Goal: Task Accomplishment & Management: Complete application form

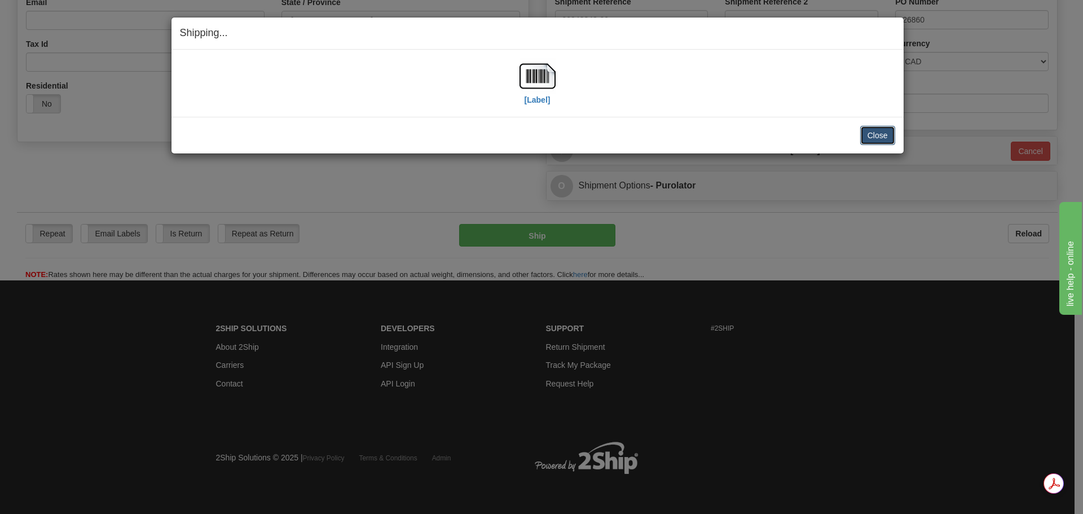
click at [878, 135] on button "Close" at bounding box center [877, 135] width 35 height 19
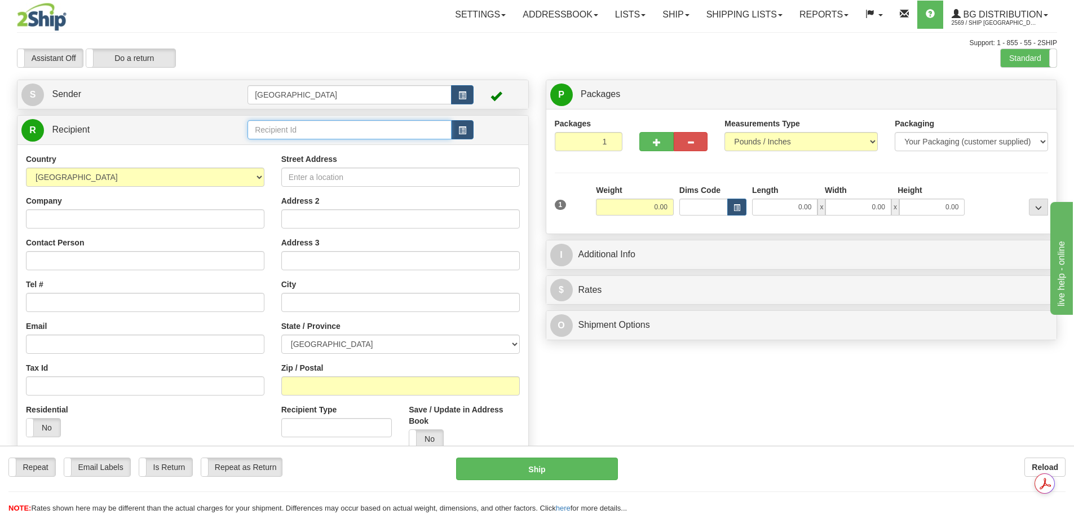
click at [329, 130] on input "text" at bounding box center [350, 129] width 204 height 19
click at [267, 148] on div "920004" at bounding box center [347, 147] width 193 height 12
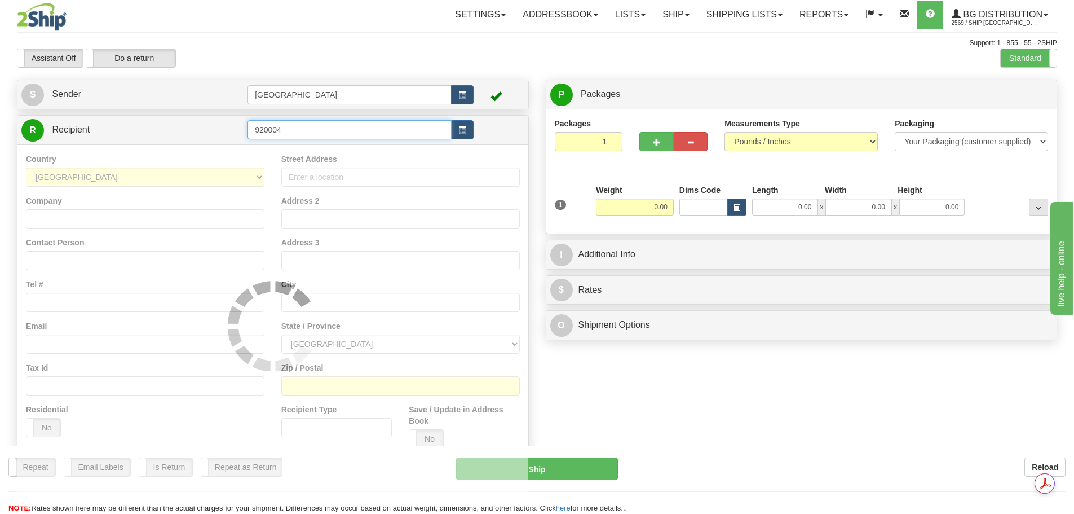
type input "920004"
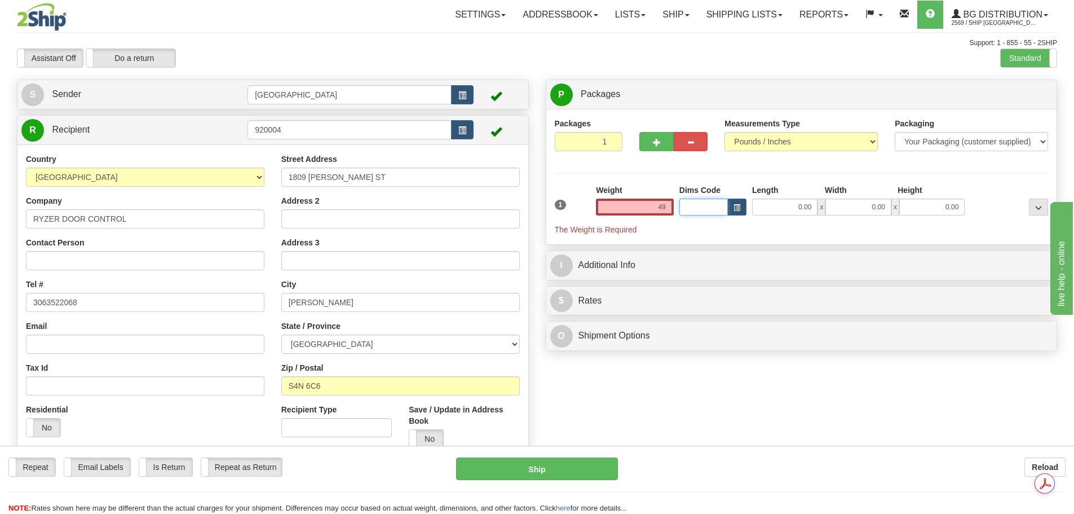
type input "49.00"
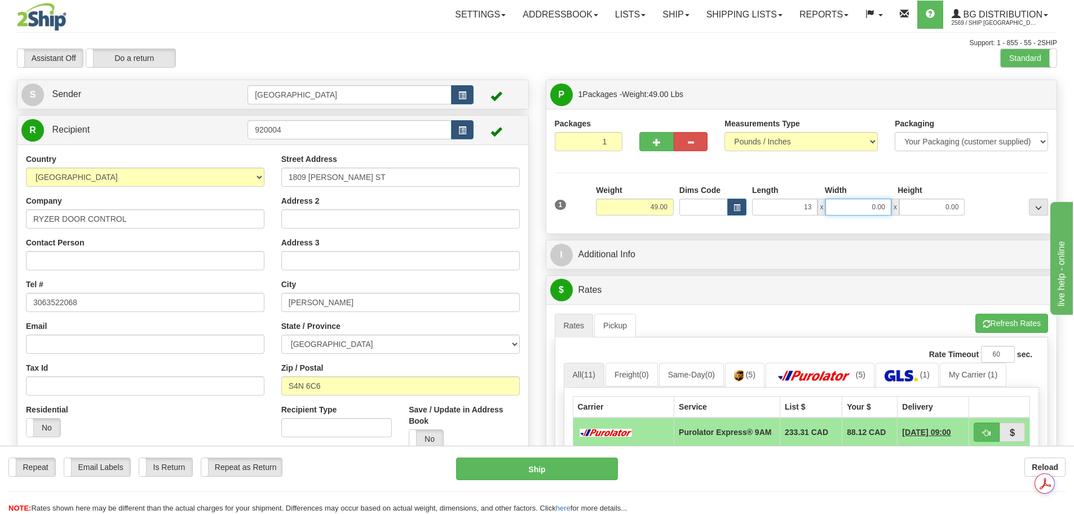
type input "13.00"
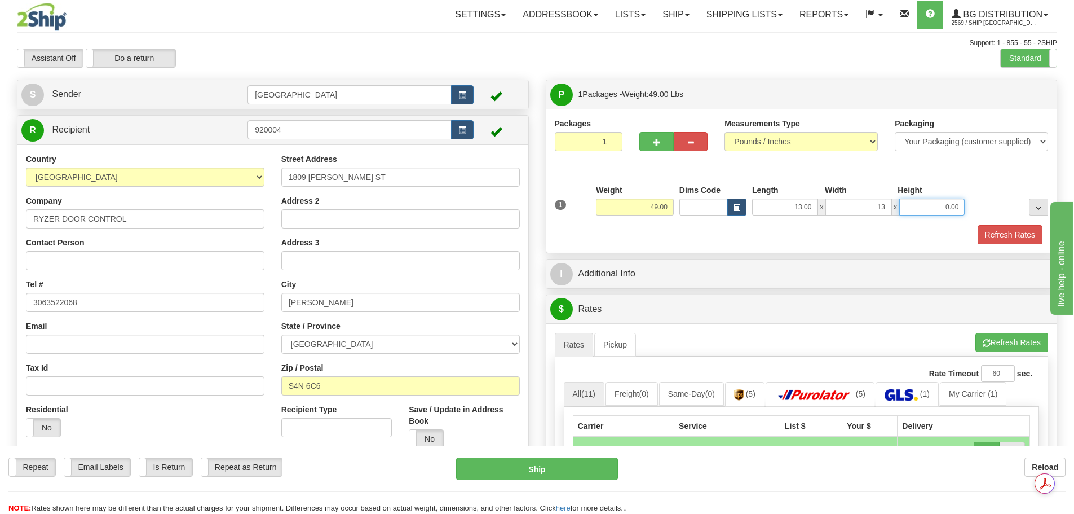
type input "13.00"
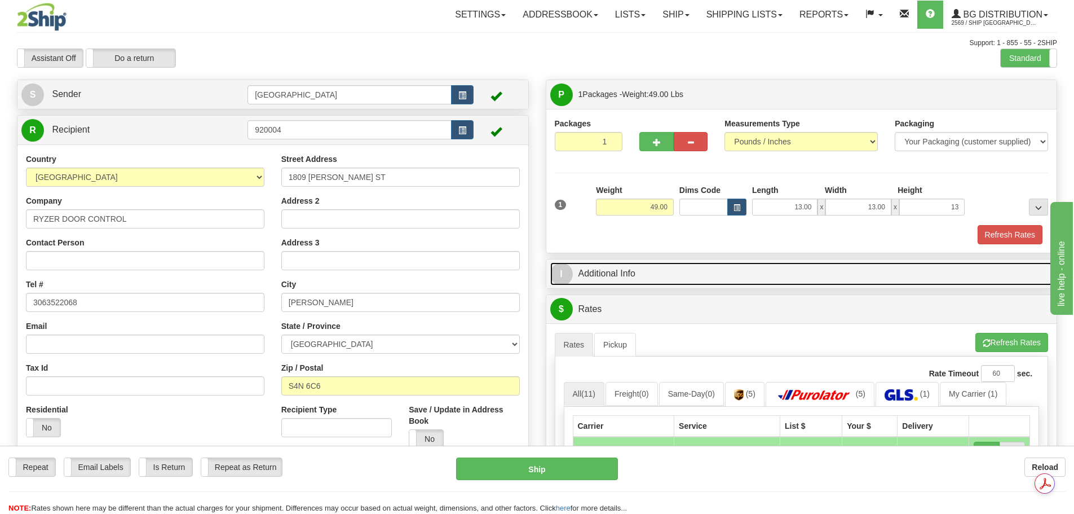
type input "13.00"
click at [662, 274] on link "I Additional Info" at bounding box center [802, 273] width 503 height 23
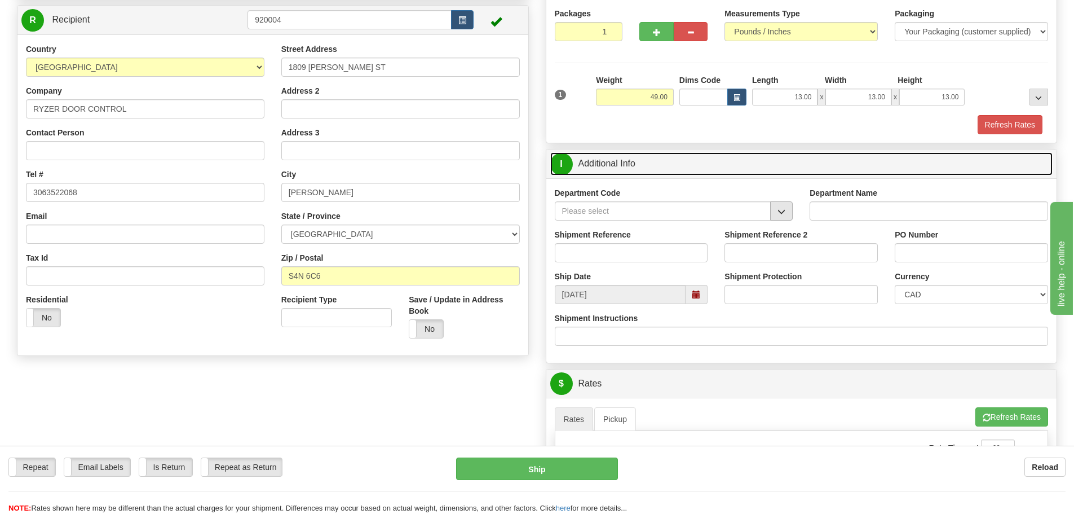
scroll to position [113, 0]
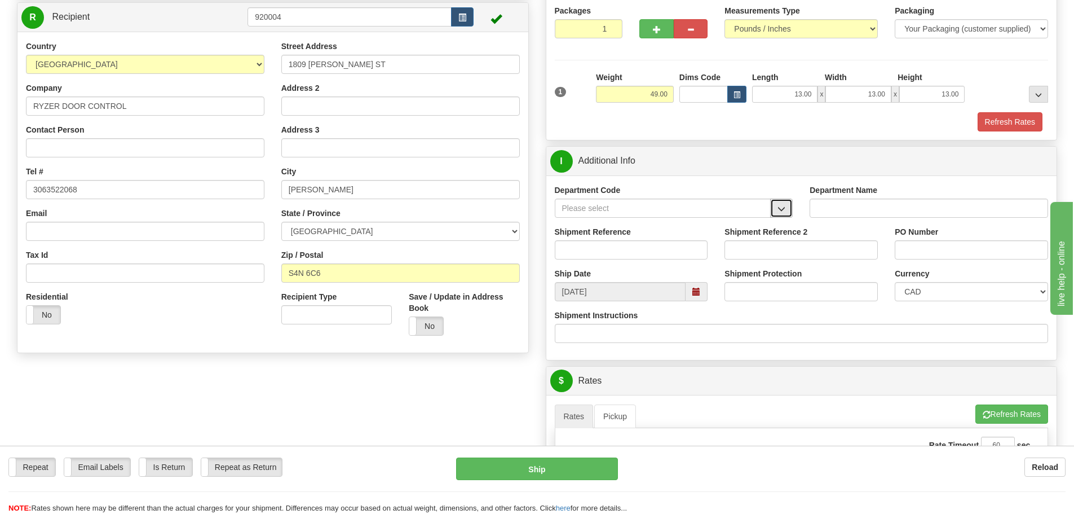
click at [776, 205] on button "button" at bounding box center [781, 208] width 23 height 19
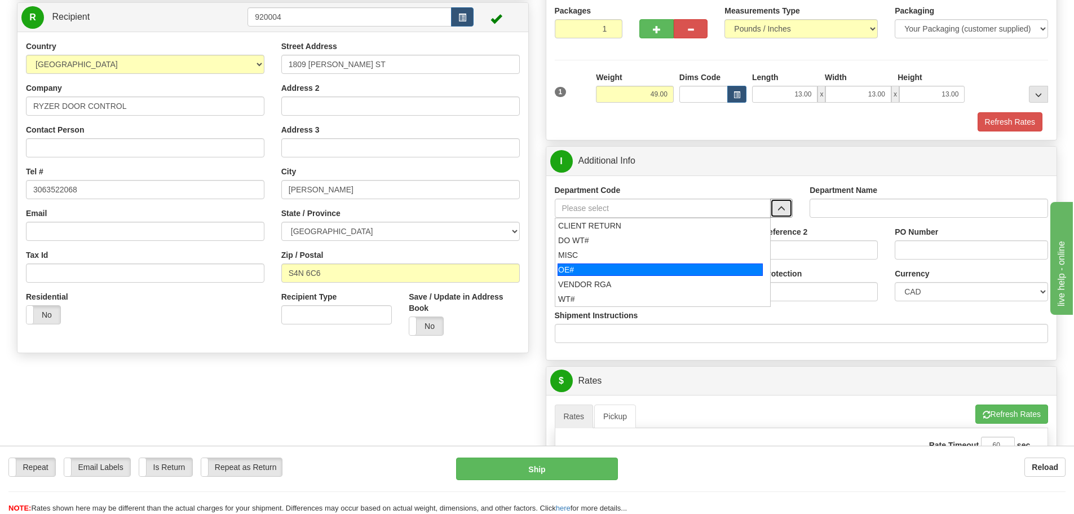
click at [702, 265] on div "OE#" at bounding box center [660, 269] width 205 height 12
type input "OE#"
type input "ORDERS"
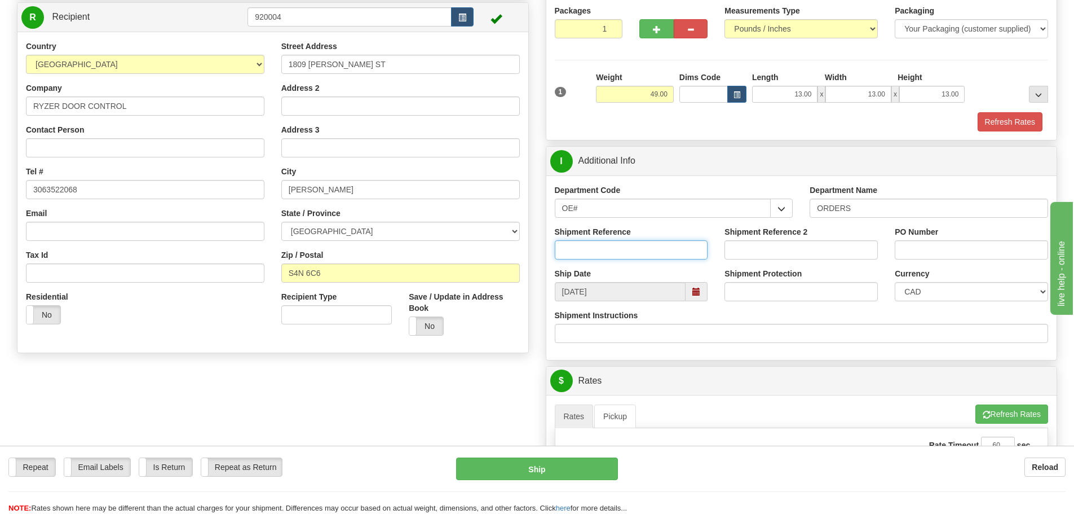
click at [689, 249] on input "Shipment Reference" at bounding box center [631, 249] width 153 height 19
type input "90040300-00"
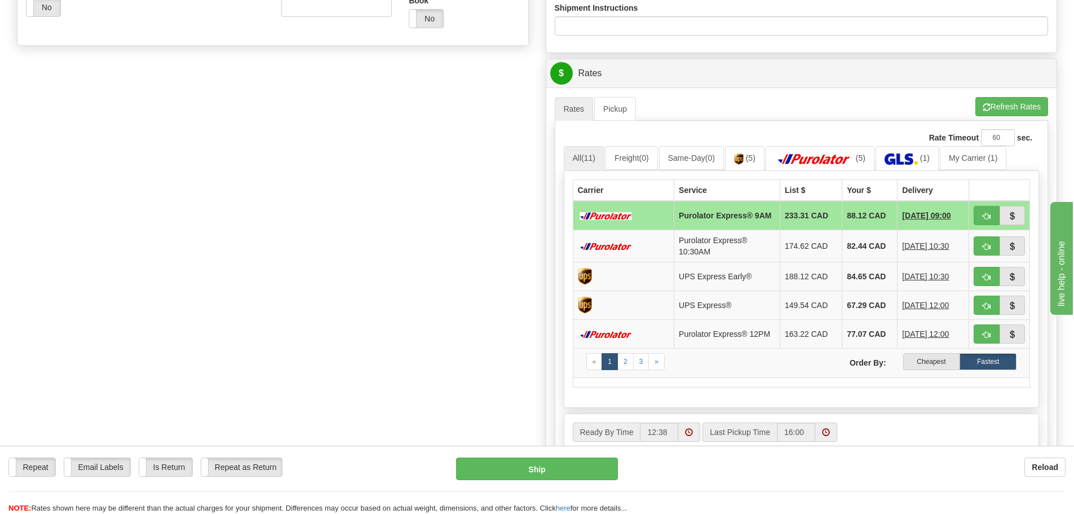
scroll to position [451, 0]
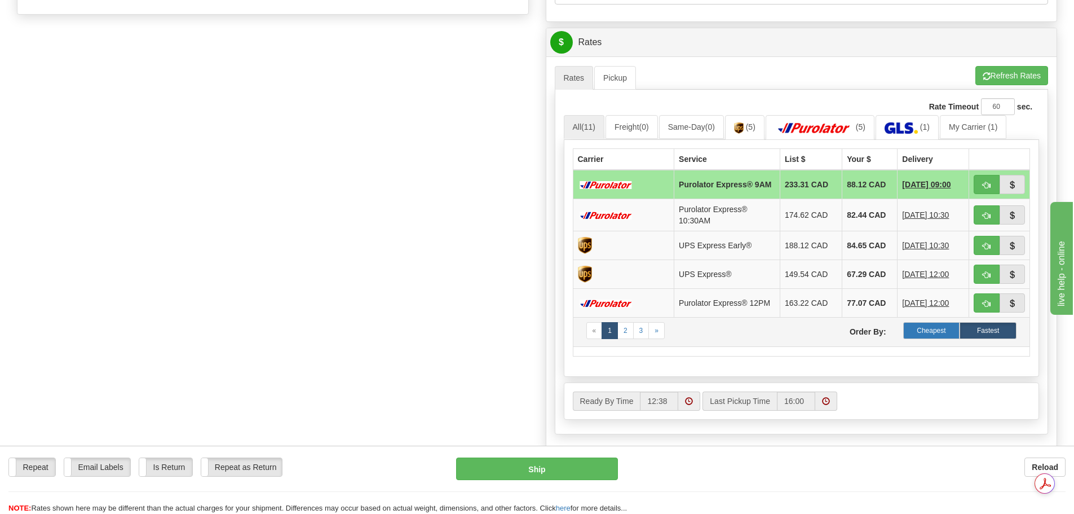
type input "HG159656"
click at [941, 338] on label "Cheapest" at bounding box center [932, 330] width 57 height 17
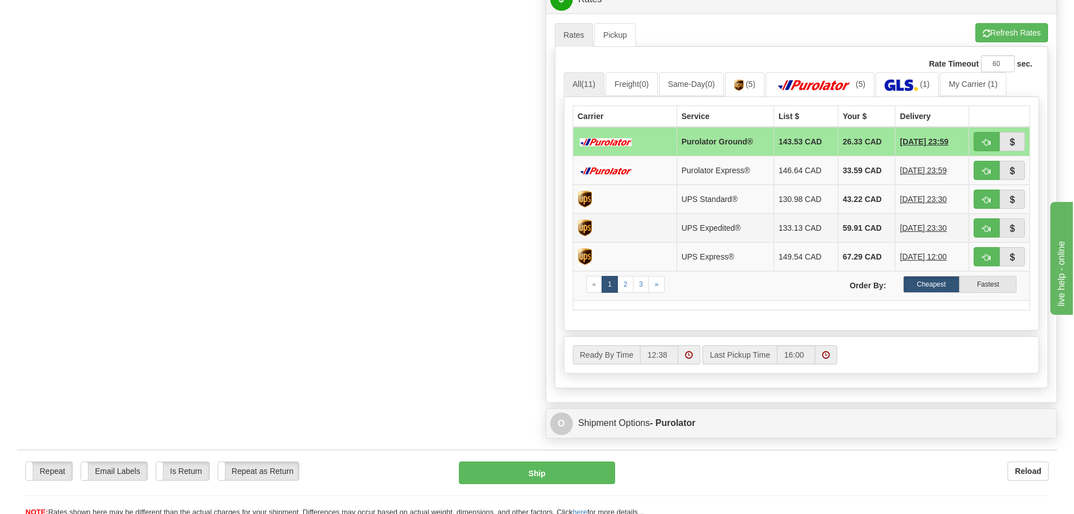
scroll to position [732, 0]
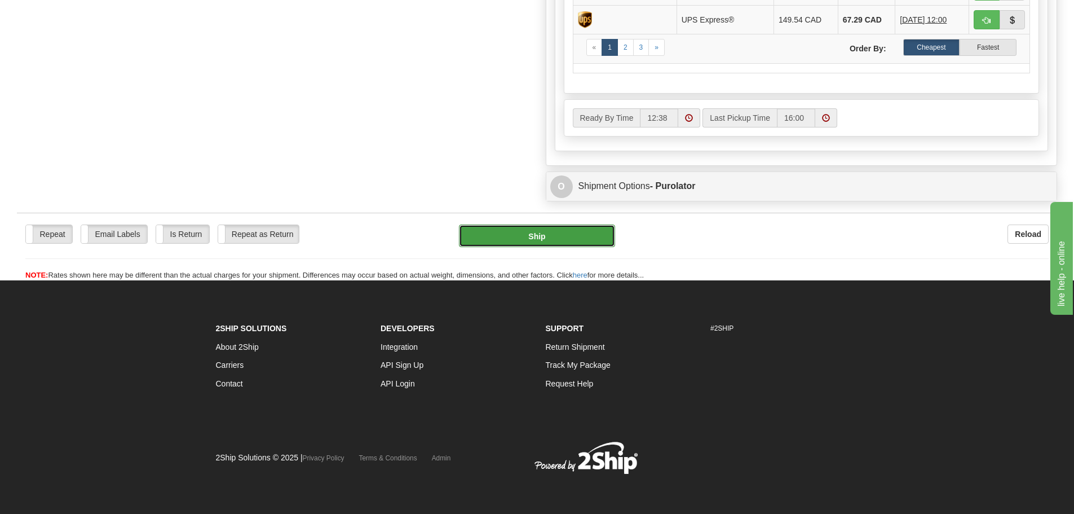
click at [532, 232] on button "Ship" at bounding box center [537, 235] width 156 height 23
type input "260"
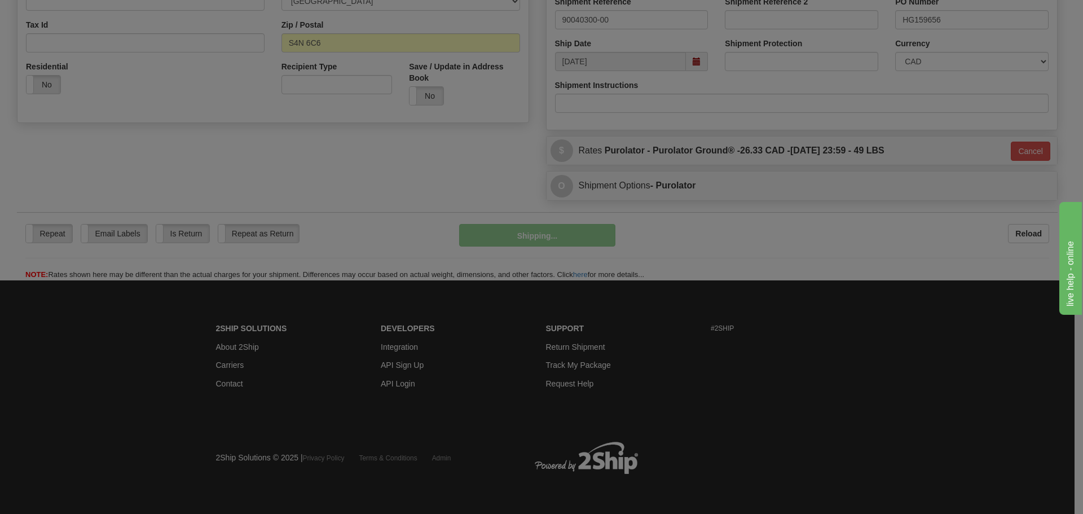
scroll to position [343, 0]
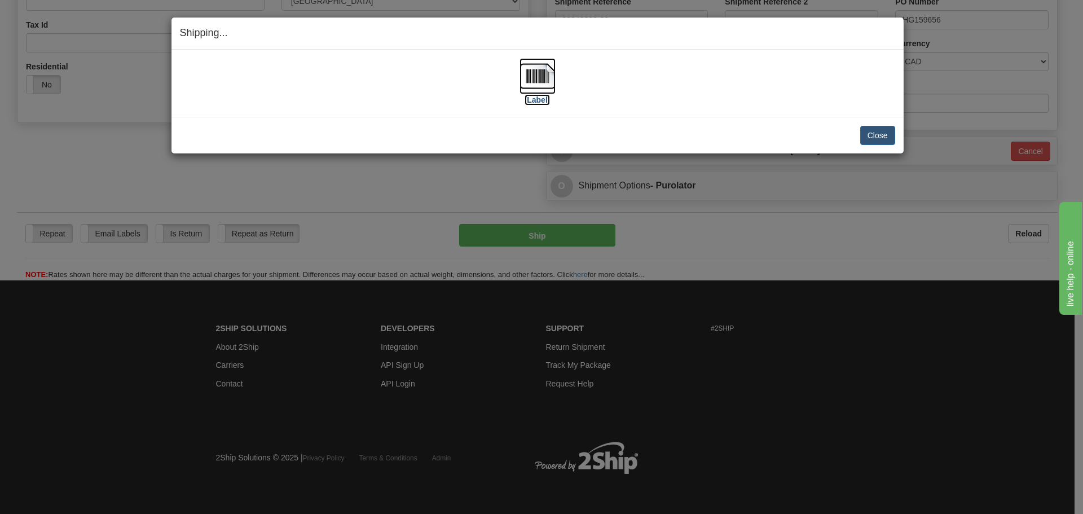
click at [545, 68] on img at bounding box center [537, 76] width 36 height 36
click at [880, 136] on button "Close" at bounding box center [877, 135] width 35 height 19
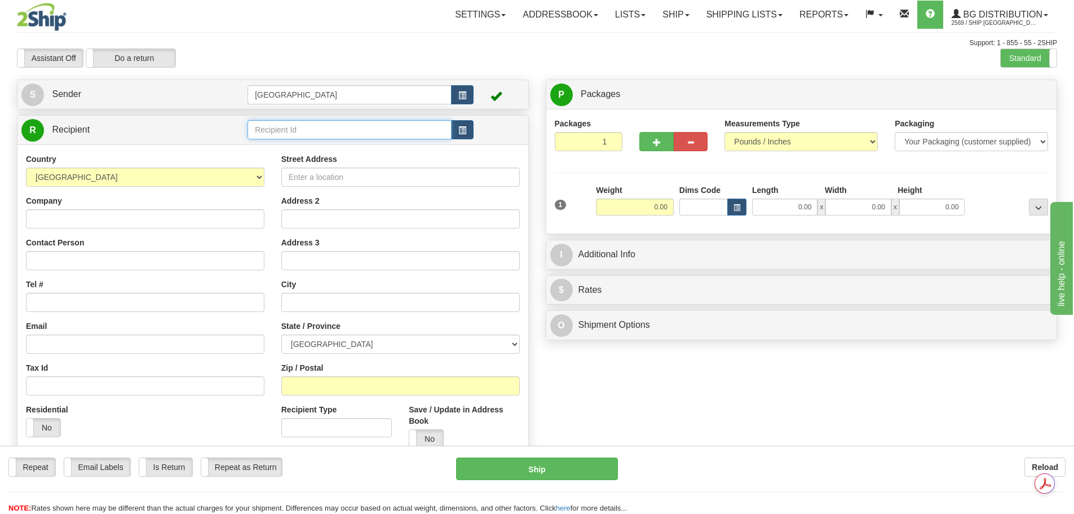
click at [303, 127] on input "text" at bounding box center [350, 129] width 204 height 19
click at [311, 144] on div "80025" at bounding box center [347, 147] width 193 height 12
type input "80025"
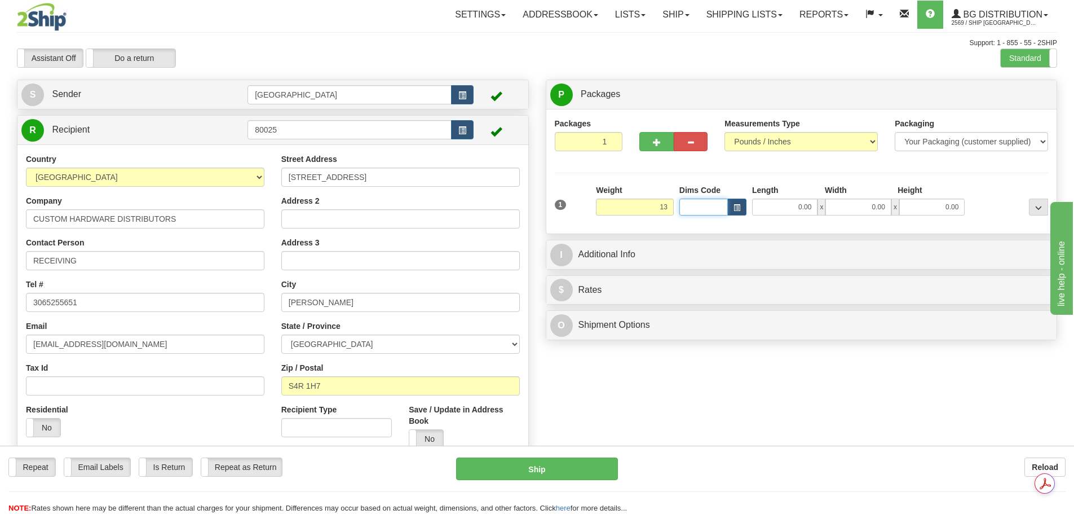
type input "13.00"
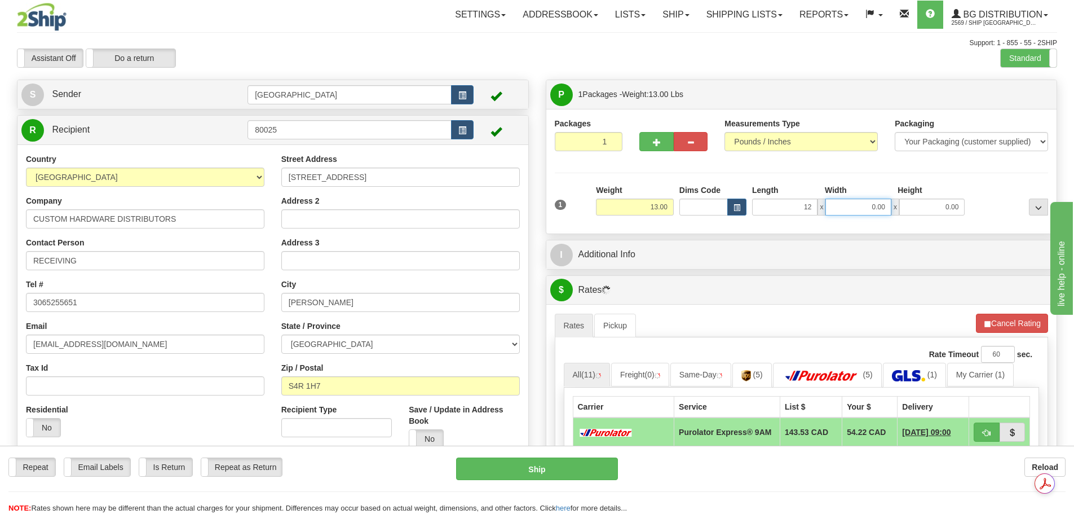
type input "12.00"
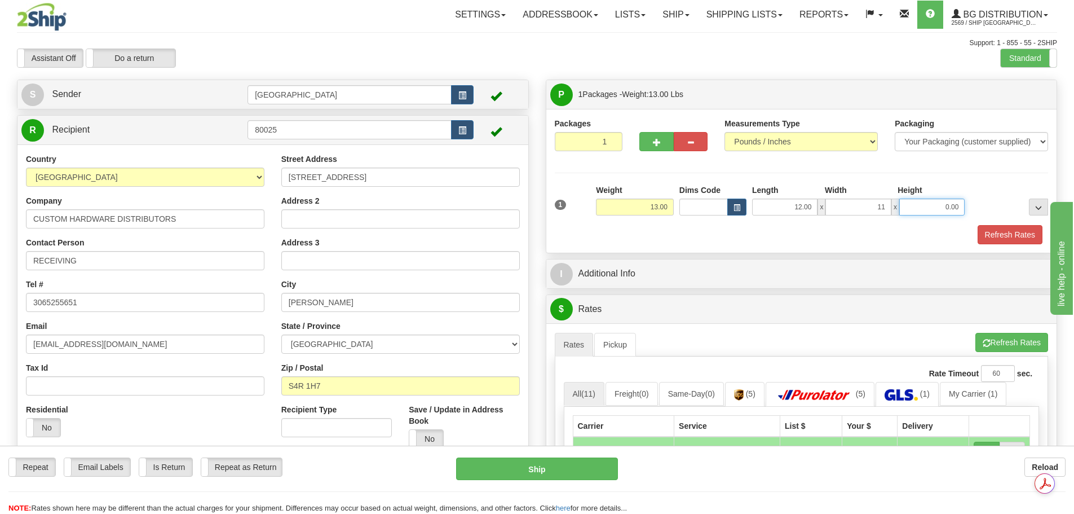
type input "11.00"
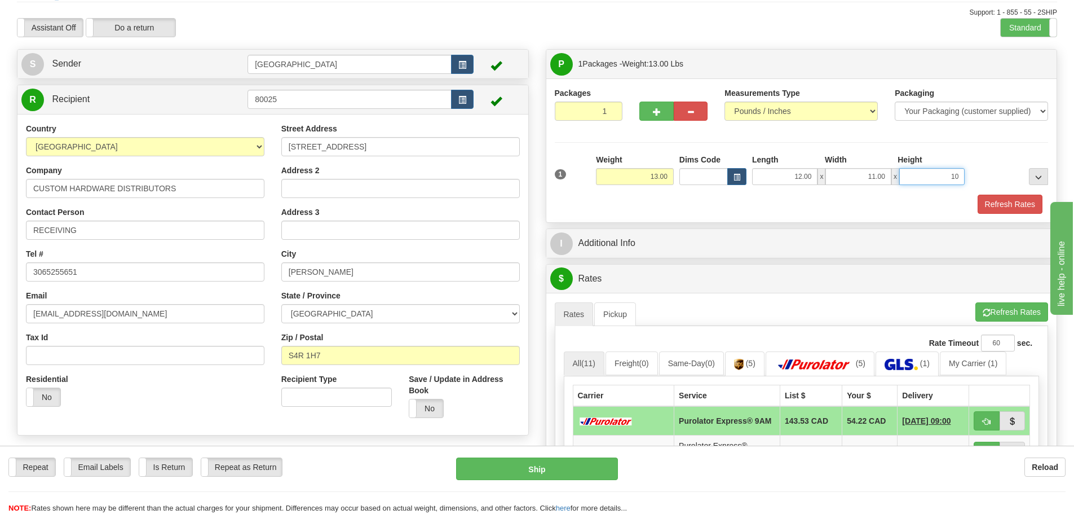
scroll to position [56, 0]
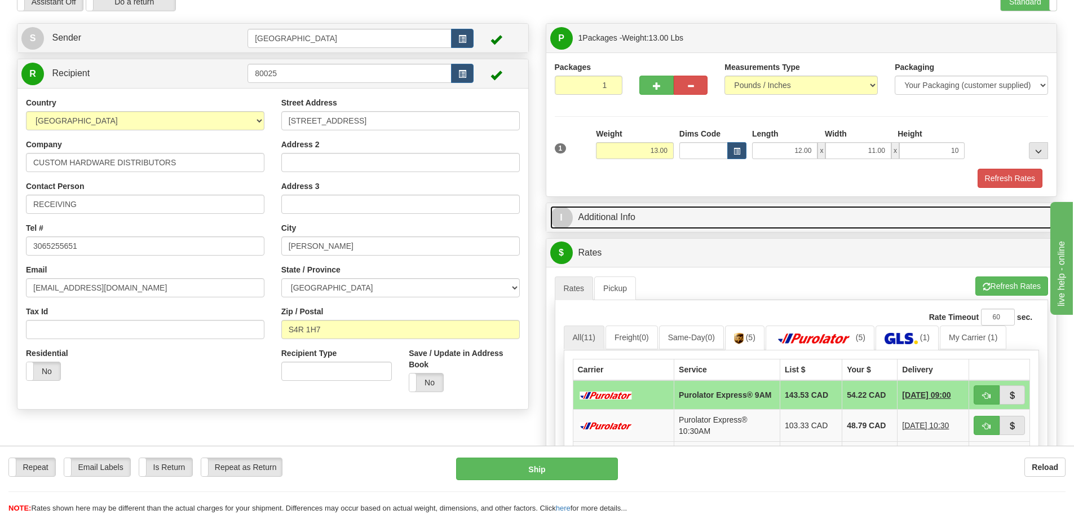
type input "10.00"
click at [685, 221] on link "I Additional Info" at bounding box center [802, 217] width 503 height 23
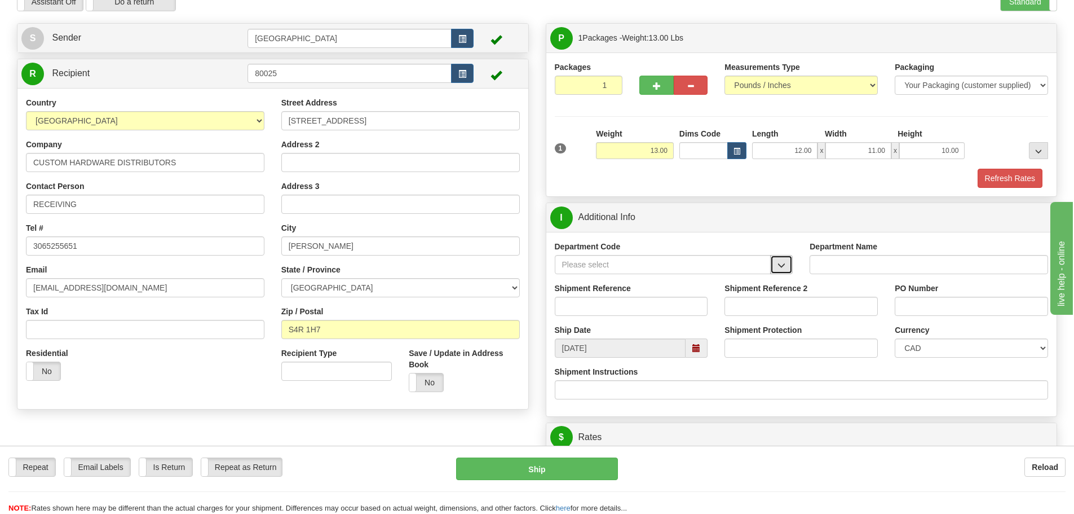
click at [783, 266] on span "button" at bounding box center [782, 265] width 8 height 7
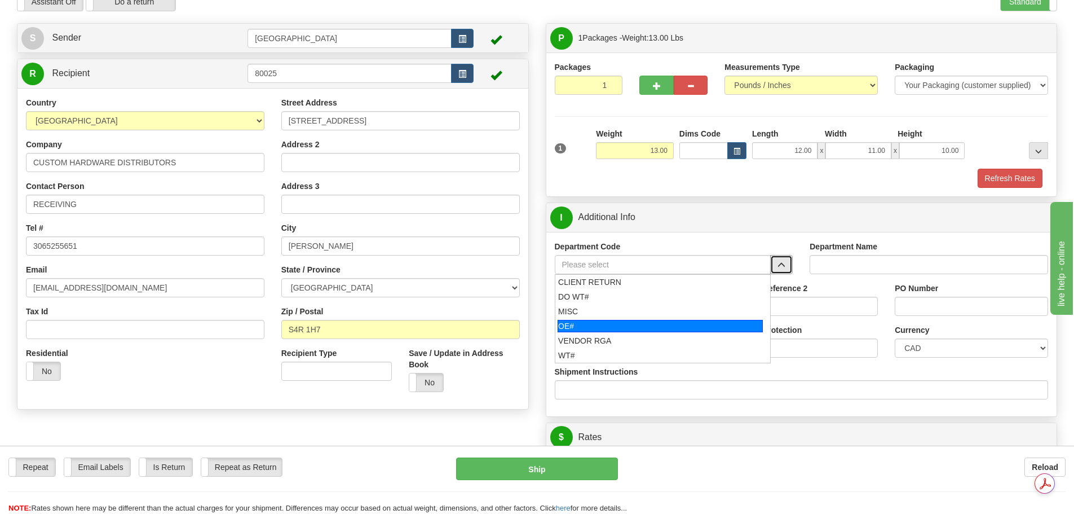
click at [701, 328] on div "OE#" at bounding box center [660, 326] width 205 height 12
type input "OE#"
type input "ORDERS"
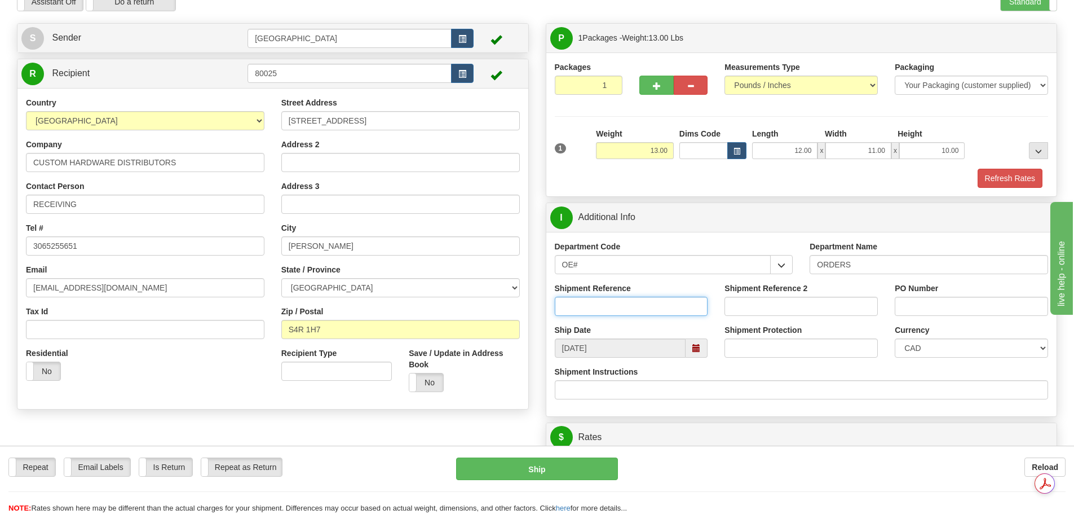
click at [632, 315] on input "Shipment Reference" at bounding box center [631, 306] width 153 height 19
type input "90039414-00; 90039506-01"
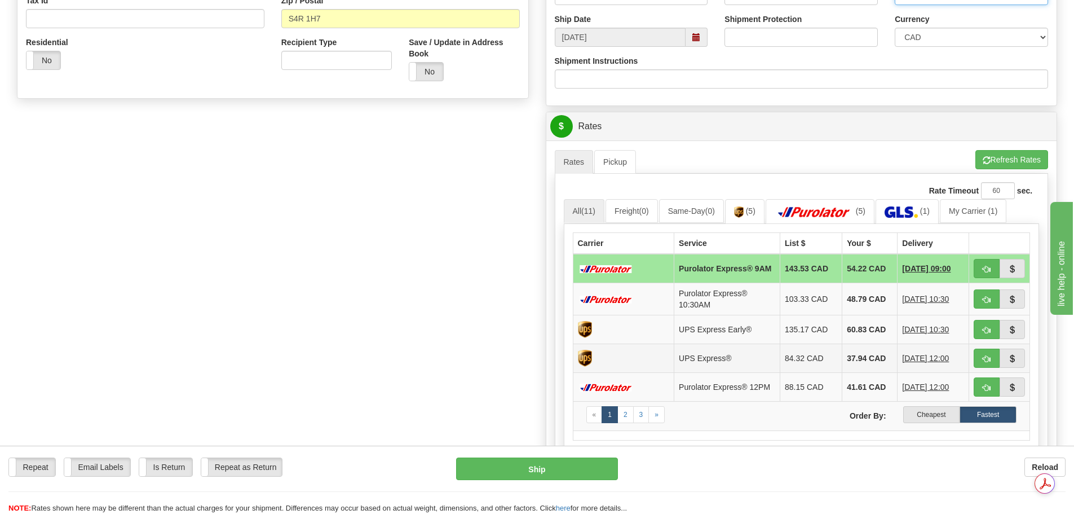
scroll to position [451, 0]
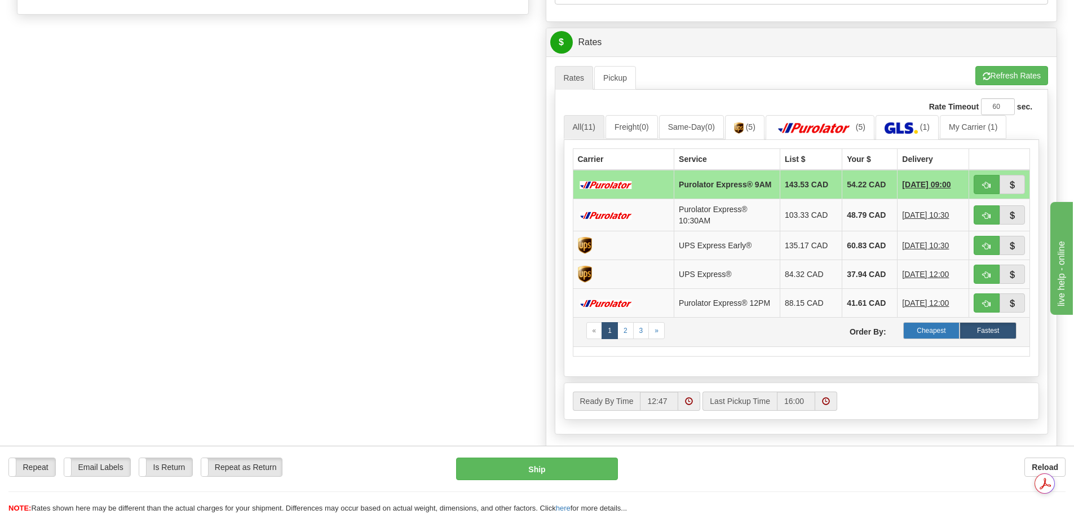
type input "7000015837; 7000015868"
click at [927, 338] on label "Cheapest" at bounding box center [932, 330] width 57 height 17
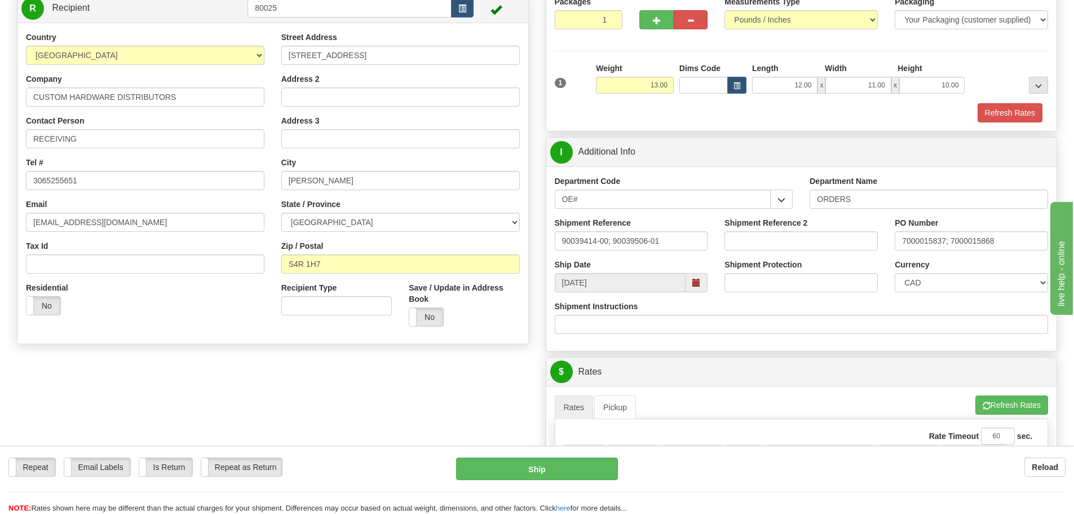
scroll to position [0, 0]
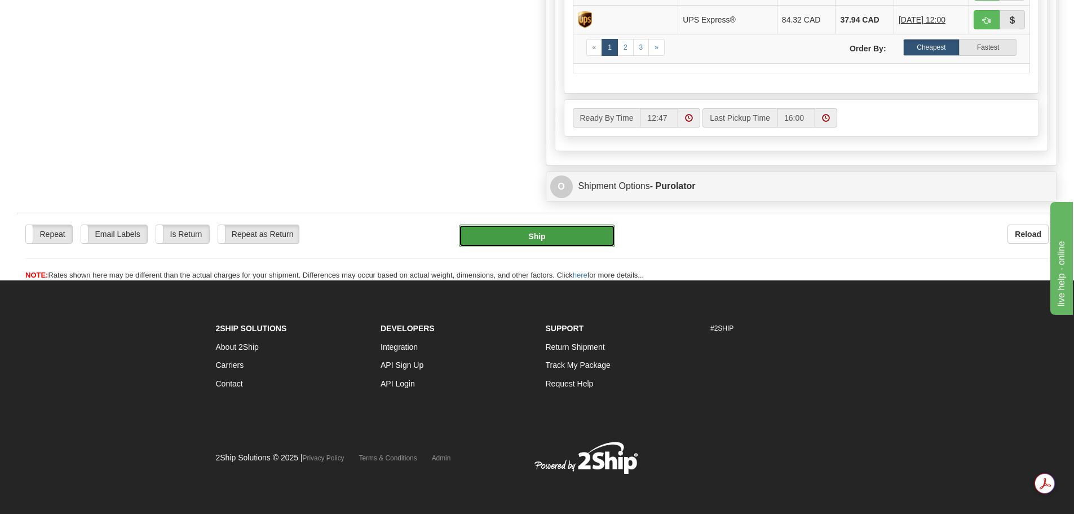
click at [509, 230] on button "Ship" at bounding box center [537, 235] width 156 height 23
type input "260"
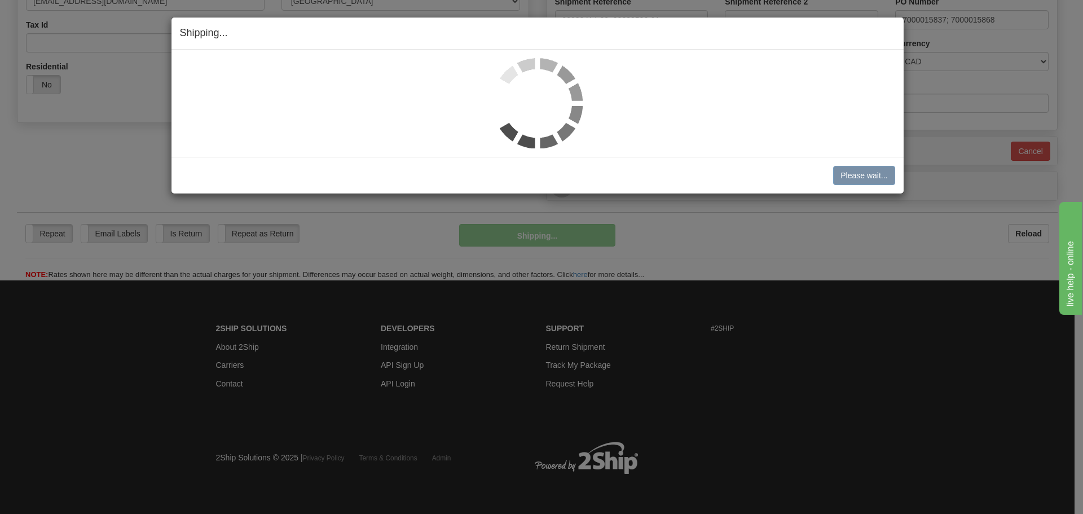
scroll to position [343, 0]
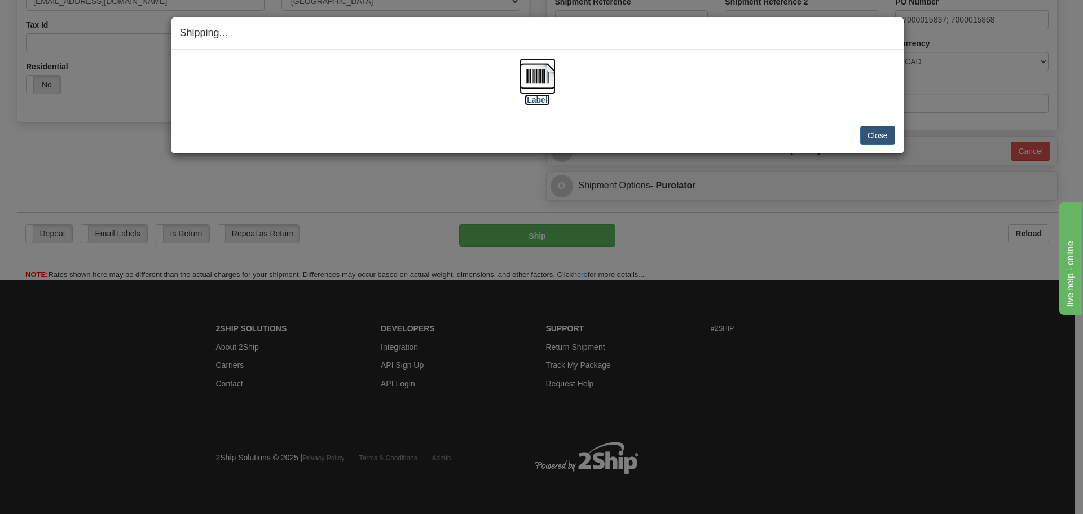
click at [545, 77] on img at bounding box center [537, 76] width 36 height 36
click at [879, 140] on button "Close" at bounding box center [877, 135] width 35 height 19
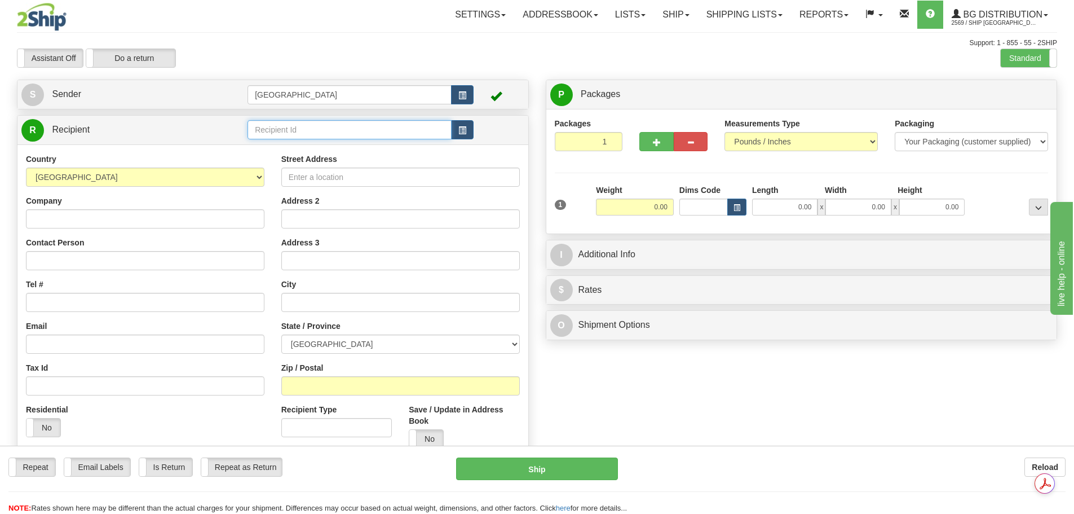
click at [283, 133] on input "text" at bounding box center [350, 129] width 204 height 19
type input "9"
click at [297, 142] on div "80048" at bounding box center [347, 147] width 193 height 12
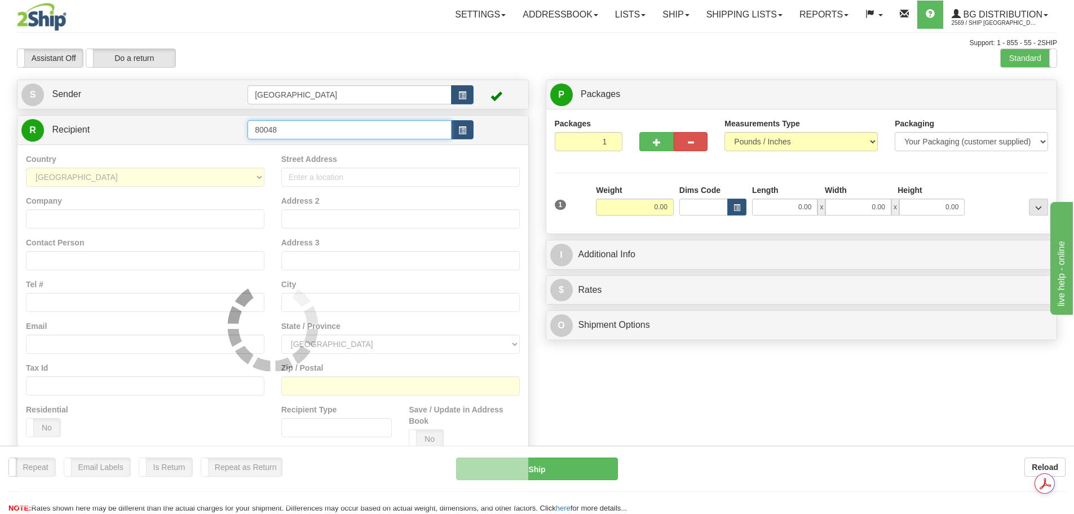
type input "80048"
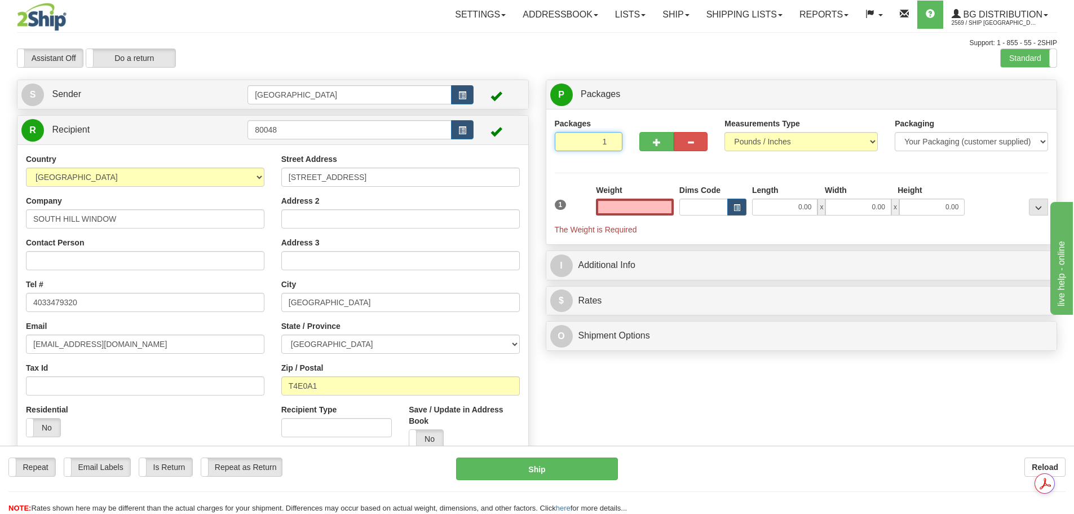
type input "2"
type input "0.00"
click at [612, 140] on input "2" at bounding box center [589, 141] width 68 height 19
click at [612, 140] on input "3" at bounding box center [589, 141] width 68 height 19
type input "4"
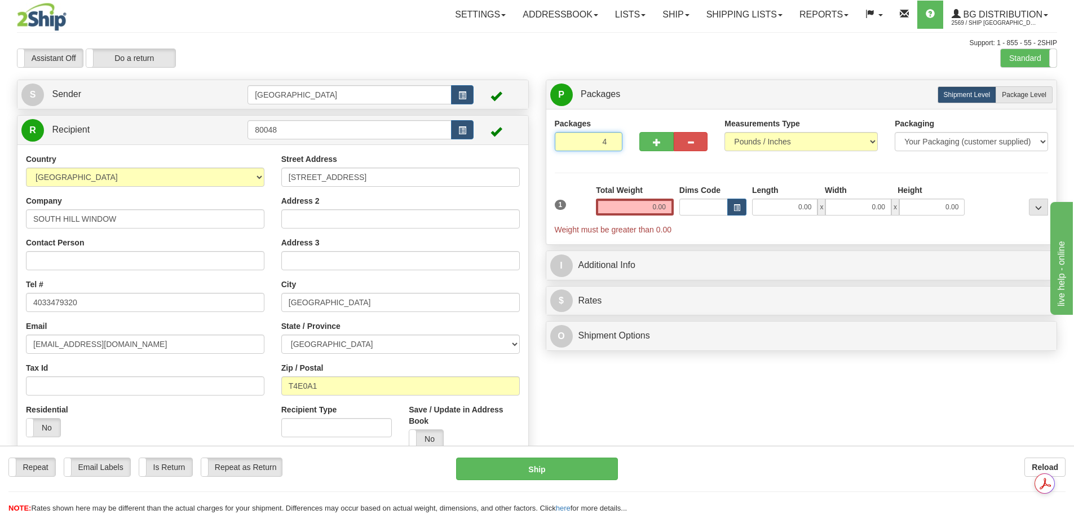
click at [612, 140] on input "4" at bounding box center [589, 141] width 68 height 19
click at [1027, 91] on span "Package Level" at bounding box center [1024, 95] width 45 height 8
radio input "true"
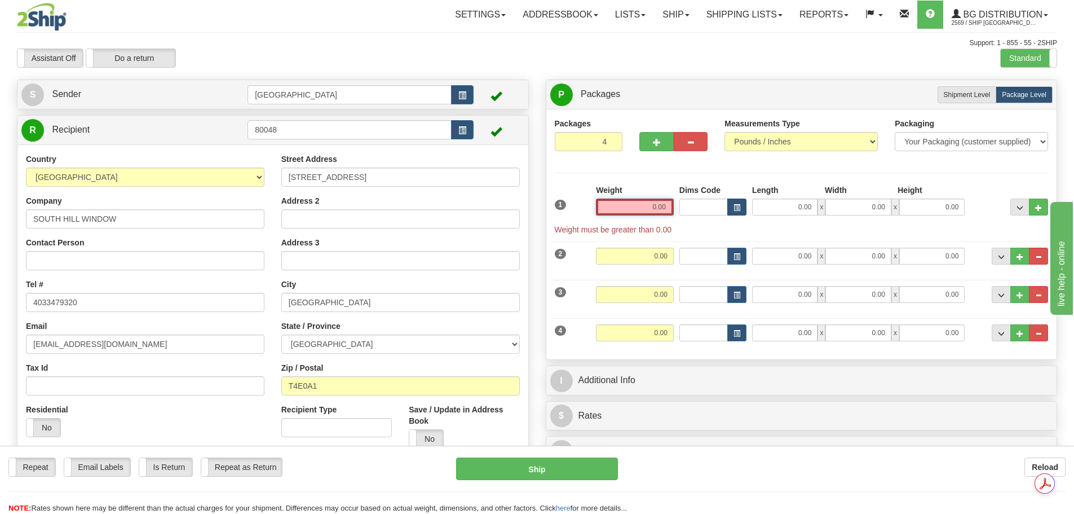
drag, startPoint x: 644, startPoint y: 205, endPoint x: 727, endPoint y: 204, distance: 82.9
click at [727, 204] on div "1 Weight 0.00 Dims Code 0.00" at bounding box center [802, 209] width 500 height 51
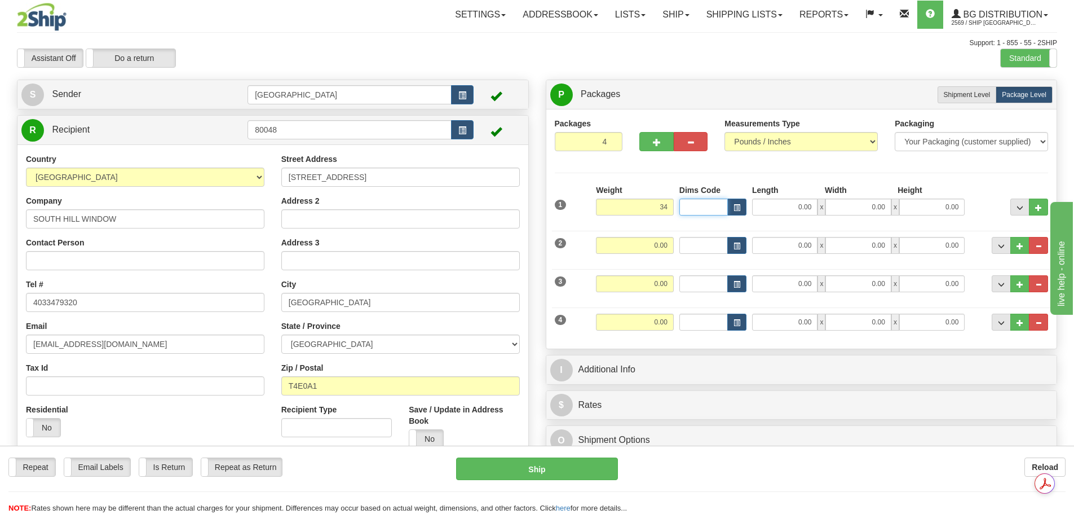
type input "34.00"
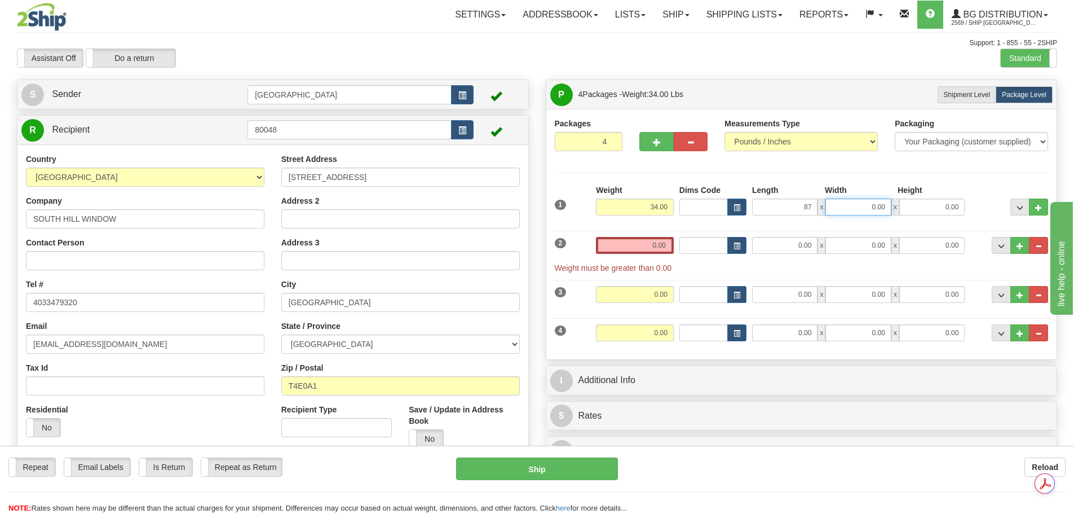
type input "87.00"
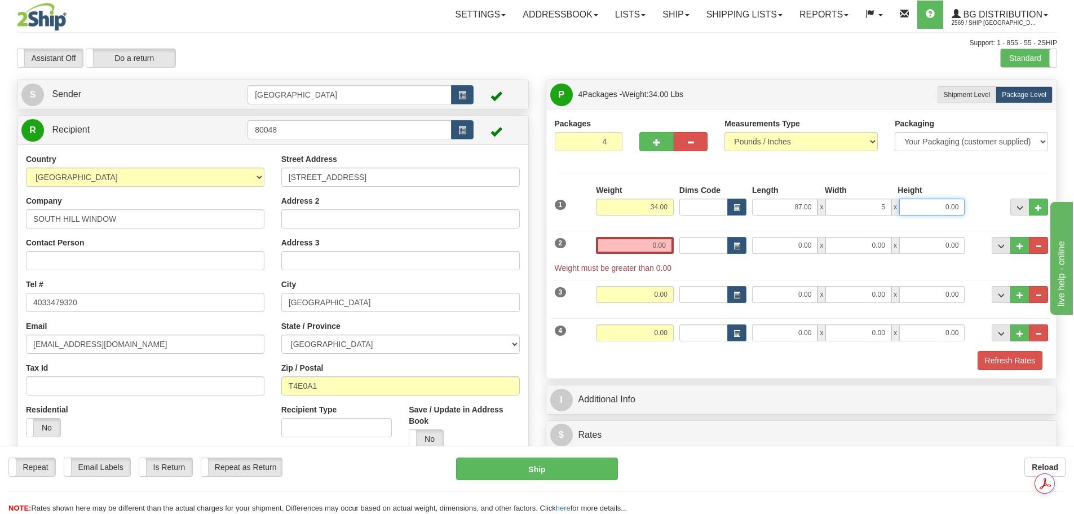
type input "5.00"
type input "3.00"
drag, startPoint x: 640, startPoint y: 245, endPoint x: 728, endPoint y: 242, distance: 87.5
click at [727, 242] on div "2 Weight 0.00 Dims Code Length Width Height" at bounding box center [802, 249] width 500 height 49
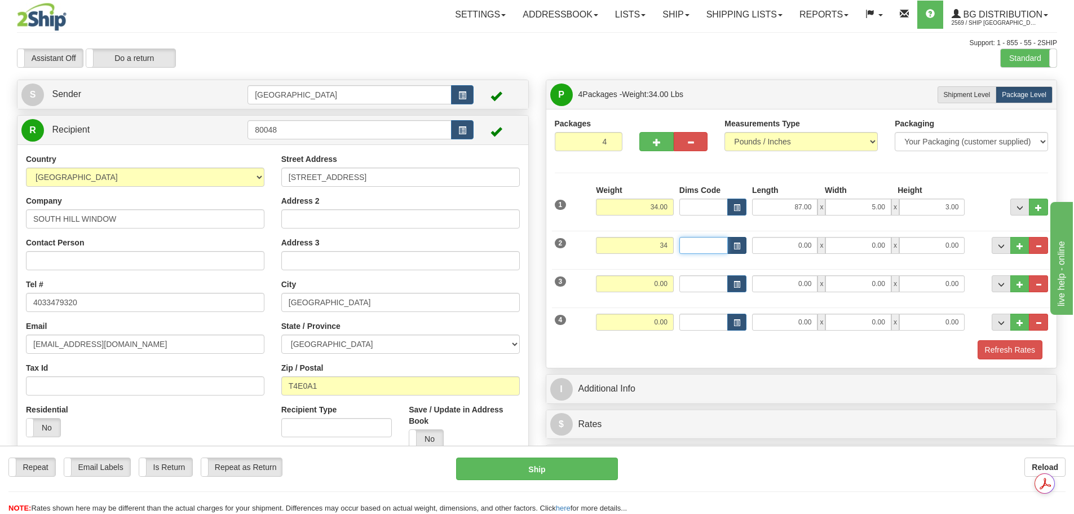
type input "34.00"
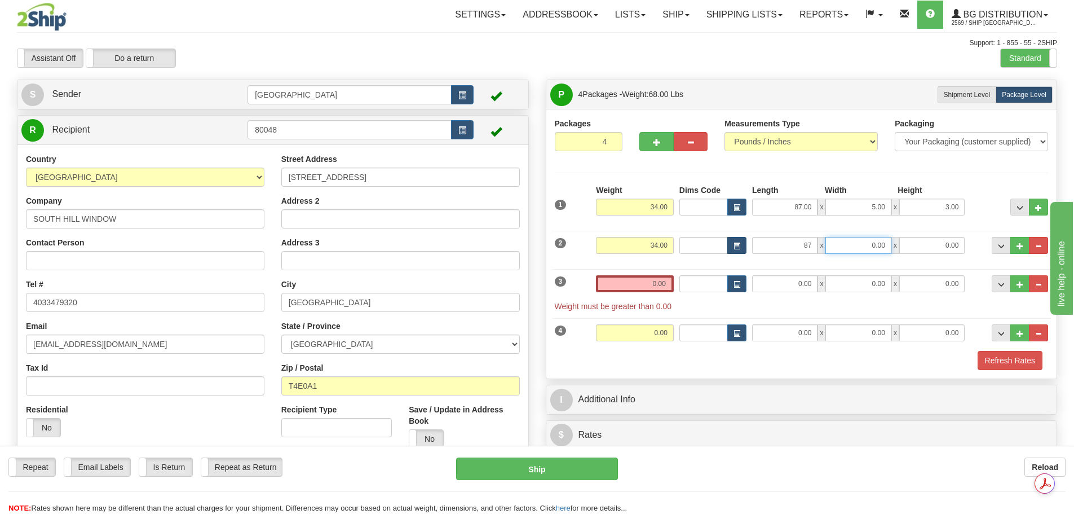
type input "87.00"
type input "5.00"
type input "3.00"
drag, startPoint x: 646, startPoint y: 278, endPoint x: 723, endPoint y: 291, distance: 77.8
click at [723, 291] on div "3 Weight 0.00 Dims Code Length Width Height" at bounding box center [802, 287] width 500 height 49
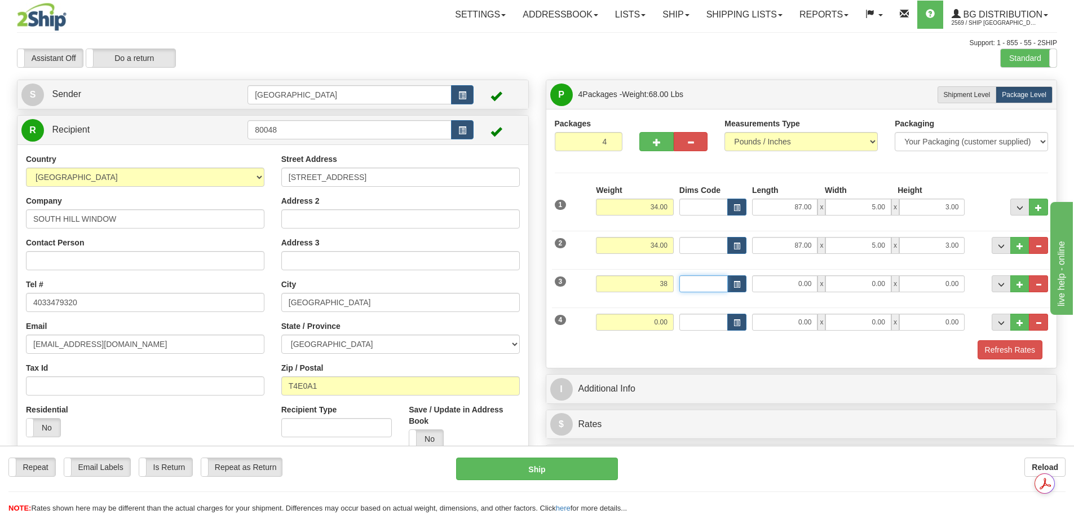
type input "38.00"
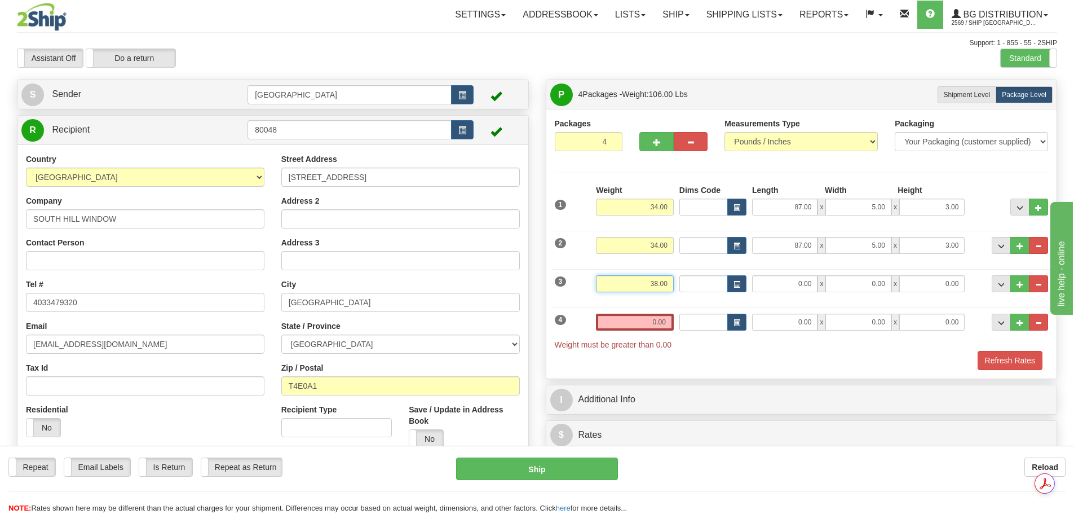
drag, startPoint x: 647, startPoint y: 283, endPoint x: 691, endPoint y: 286, distance: 44.1
click at [691, 286] on div "3 Weight 38.00 Dims Code Length Width Height" at bounding box center [802, 282] width 500 height 38
type input "32.00"
type input "338.00"
type input "9.00"
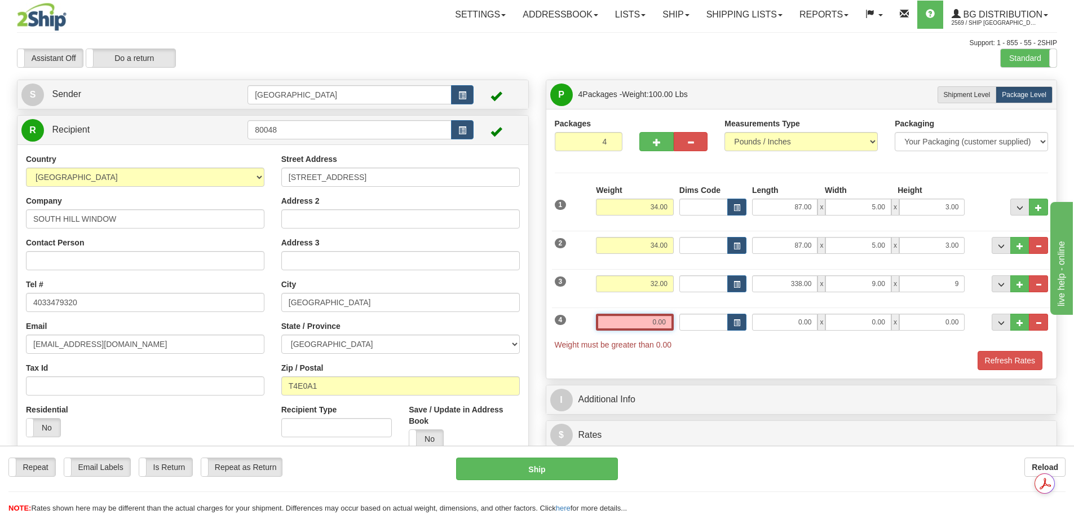
type input "9.00"
drag, startPoint x: 681, startPoint y: 322, endPoint x: 696, endPoint y: 319, distance: 14.9
click at [696, 319] on div "4 Weight 0.00 Dims Code Length Width Height" at bounding box center [802, 326] width 500 height 49
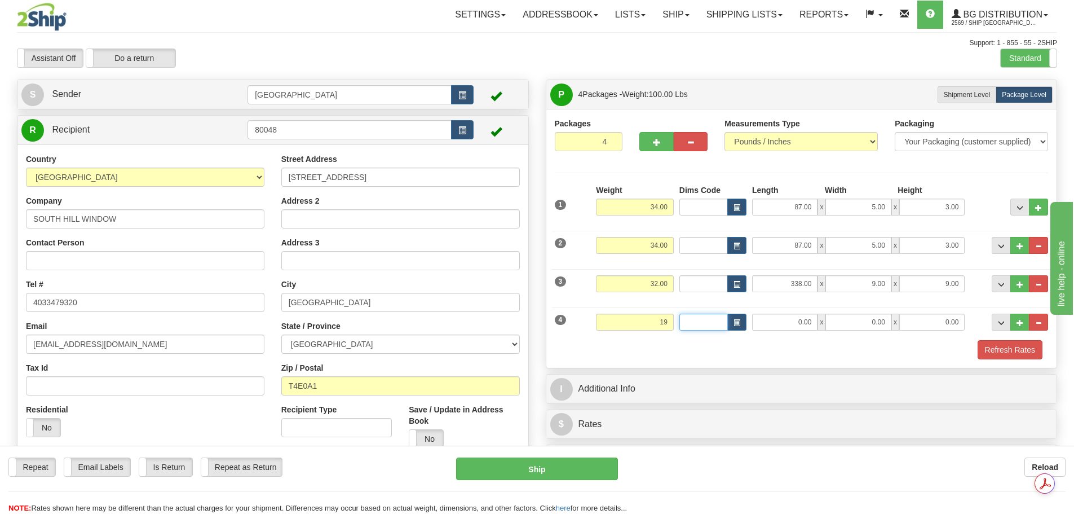
type input "19.00"
type input "40.00"
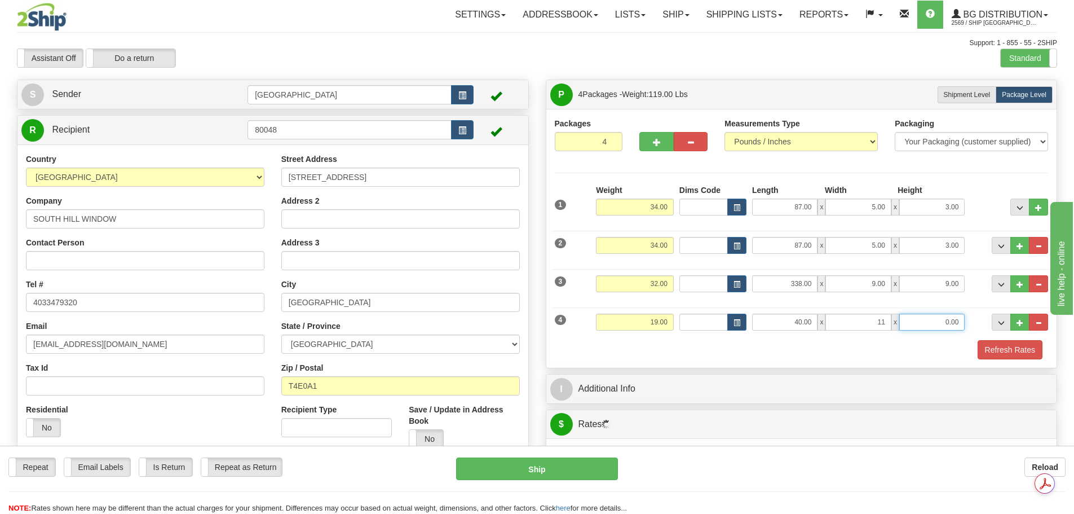
type input "11.00"
type input "6.00"
click at [992, 351] on button "Refresh Rates" at bounding box center [1010, 349] width 65 height 19
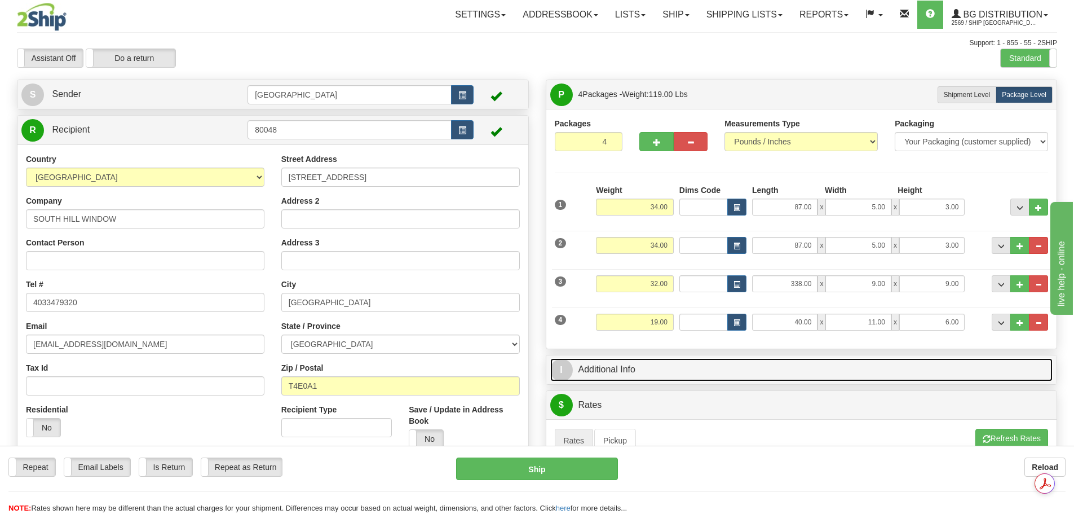
click at [770, 365] on link "I Additional Info" at bounding box center [802, 369] width 503 height 23
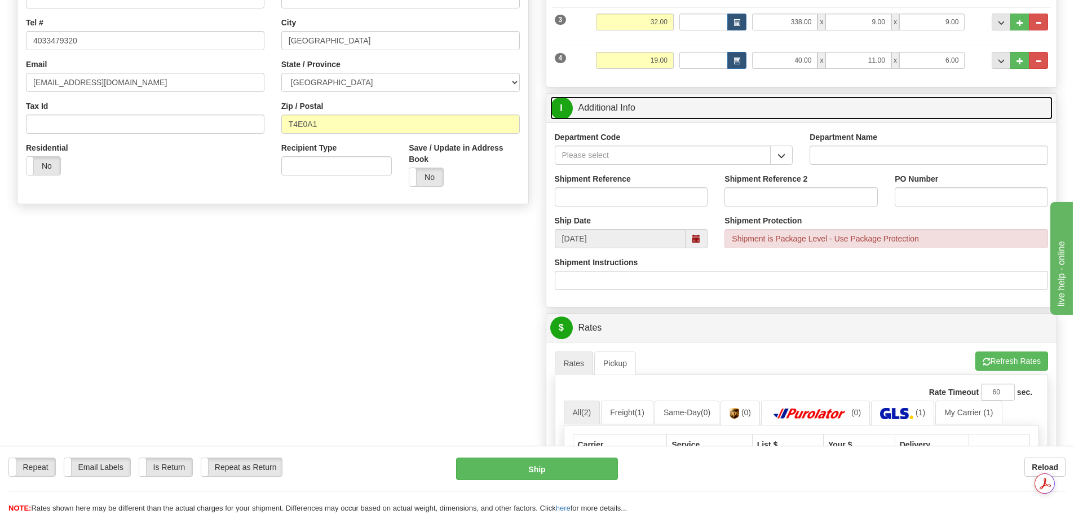
scroll to position [282, 0]
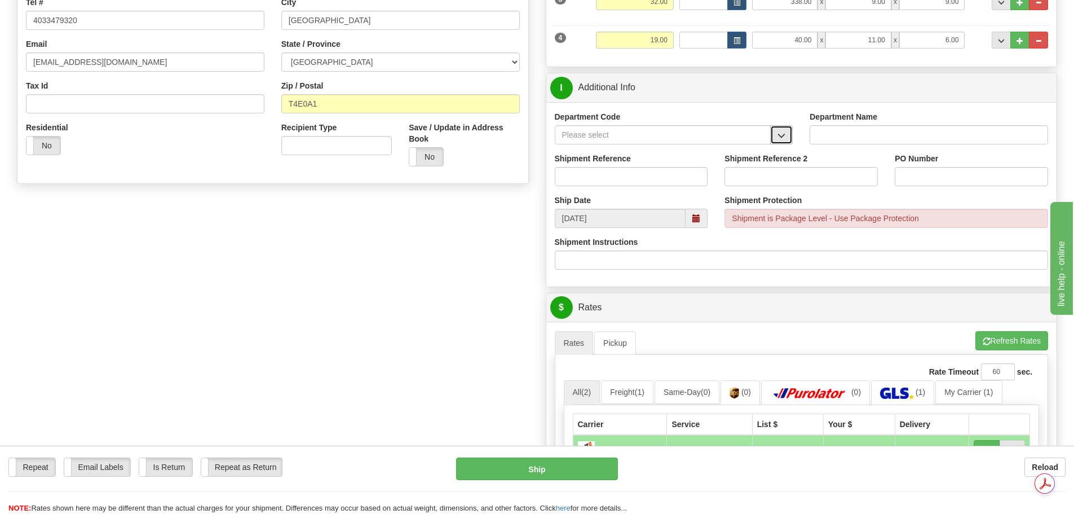
click at [778, 137] on span "button" at bounding box center [782, 135] width 8 height 7
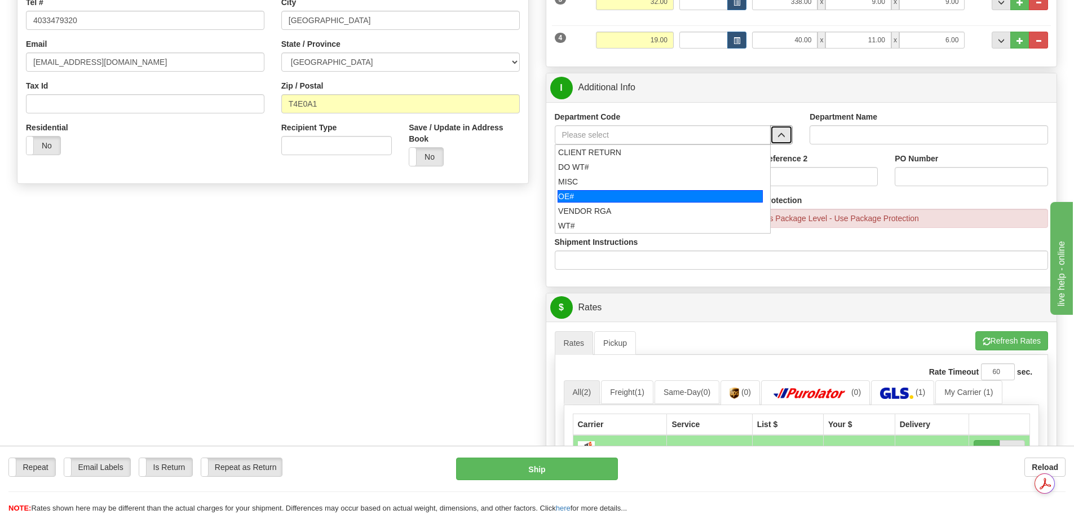
click at [682, 195] on div "OE#" at bounding box center [660, 196] width 205 height 12
type input "OE#"
type input "ORDERS"
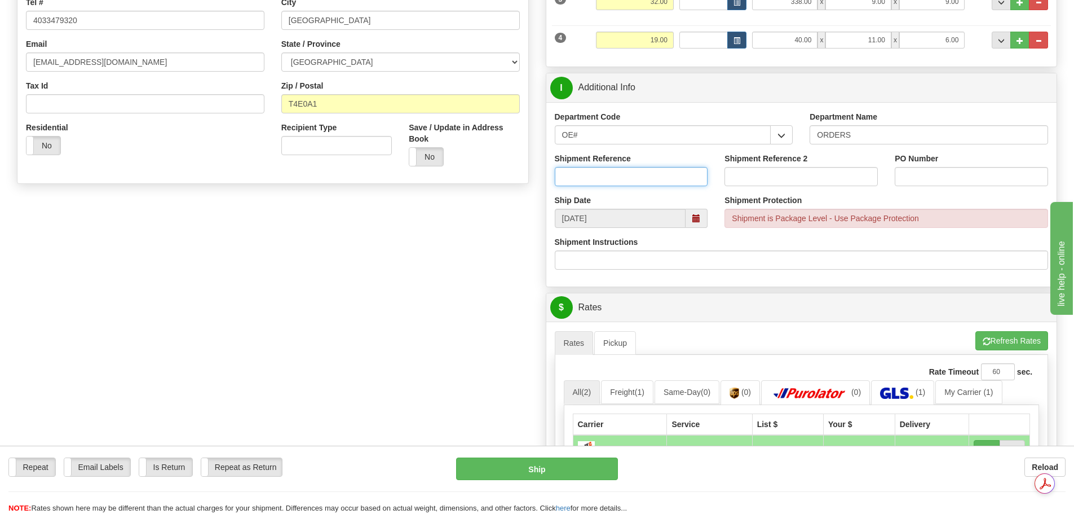
click at [653, 175] on input "Shipment Reference" at bounding box center [631, 176] width 153 height 19
click at [670, 175] on input "90040511-00" at bounding box center [631, 176] width 153 height 19
type input "90040511-00; 90040506-00"
click at [904, 175] on input "PO Number" at bounding box center [971, 176] width 153 height 19
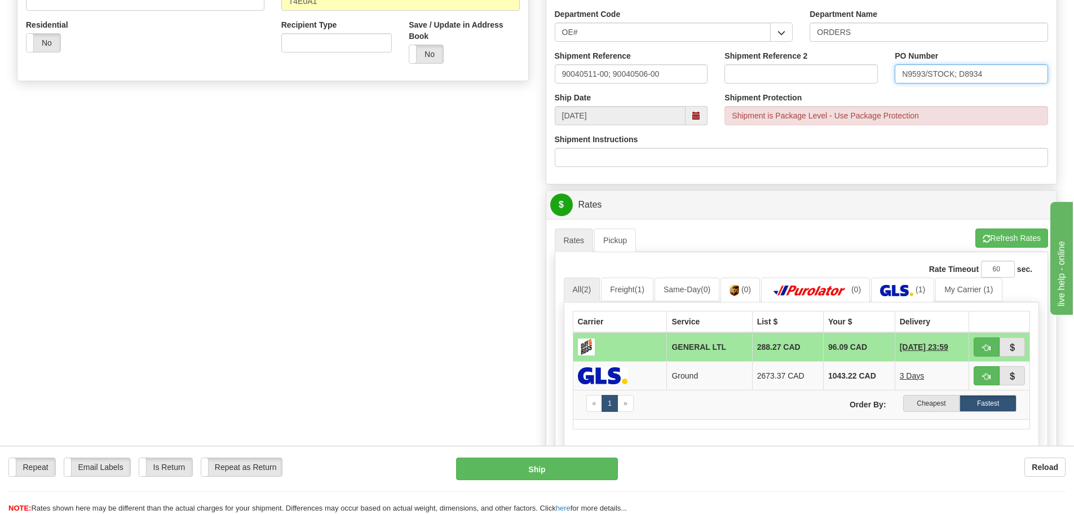
scroll to position [395, 0]
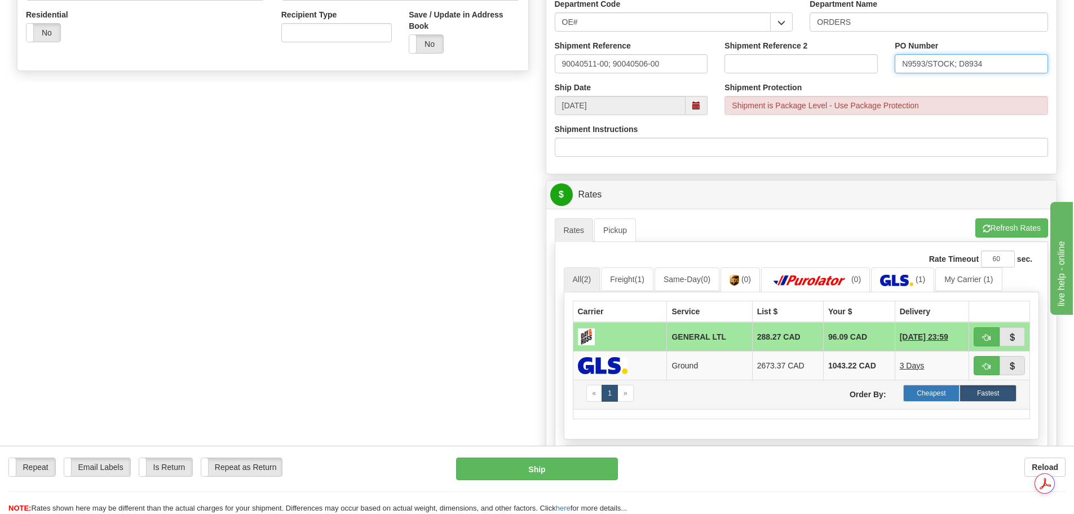
type input "N9593/STOCK; D8934"
click at [944, 389] on label "Cheapest" at bounding box center [932, 393] width 57 height 17
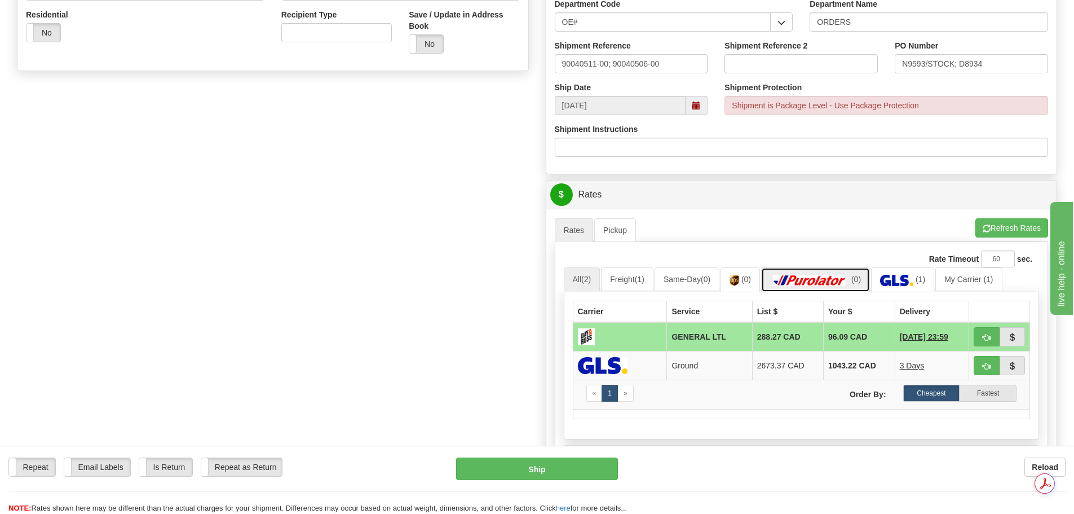
click at [857, 279] on link "(0)" at bounding box center [815, 279] width 109 height 24
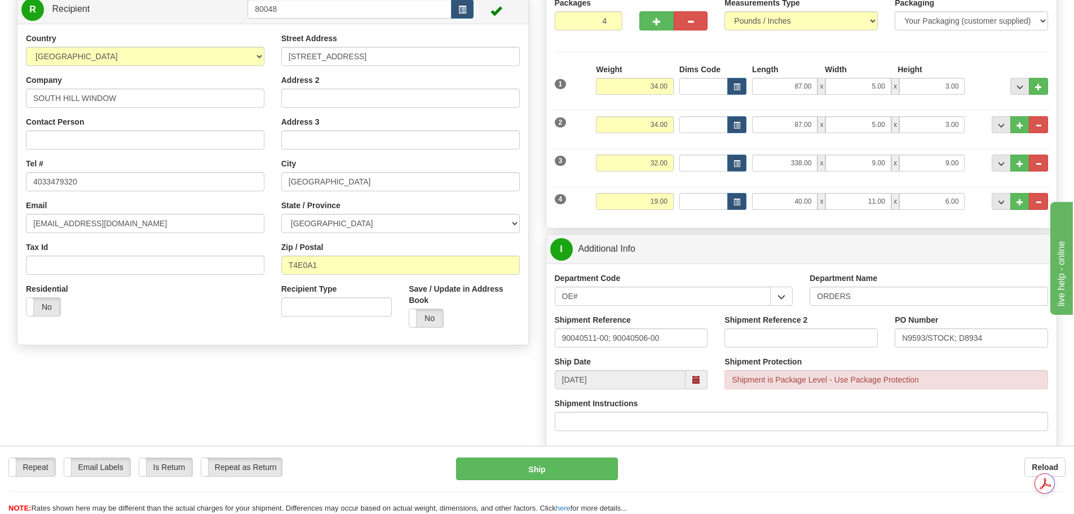
scroll to position [113, 0]
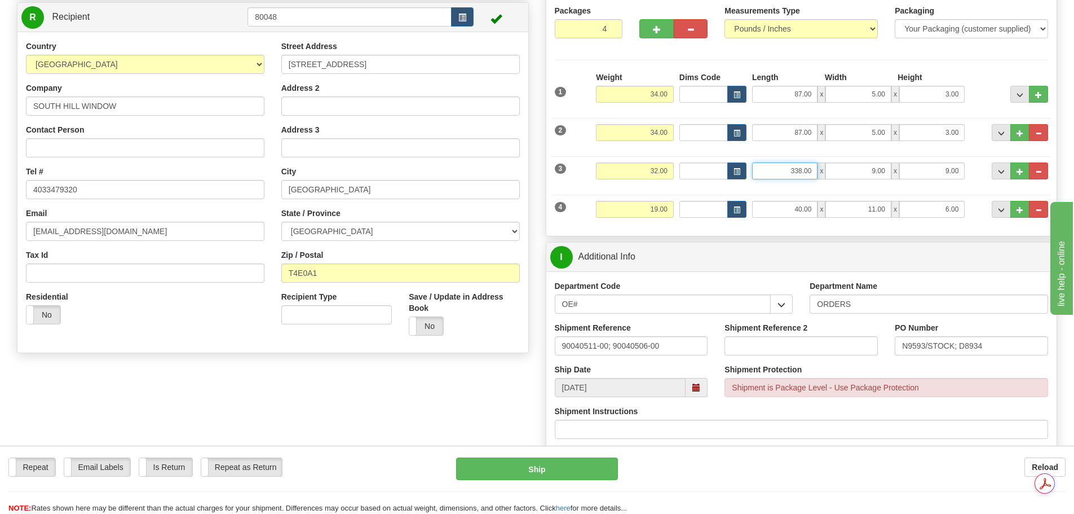
drag, startPoint x: 786, startPoint y: 168, endPoint x: 843, endPoint y: 165, distance: 57.1
click at [843, 165] on div "338.00 x 9.00 x 9.00" at bounding box center [858, 170] width 213 height 17
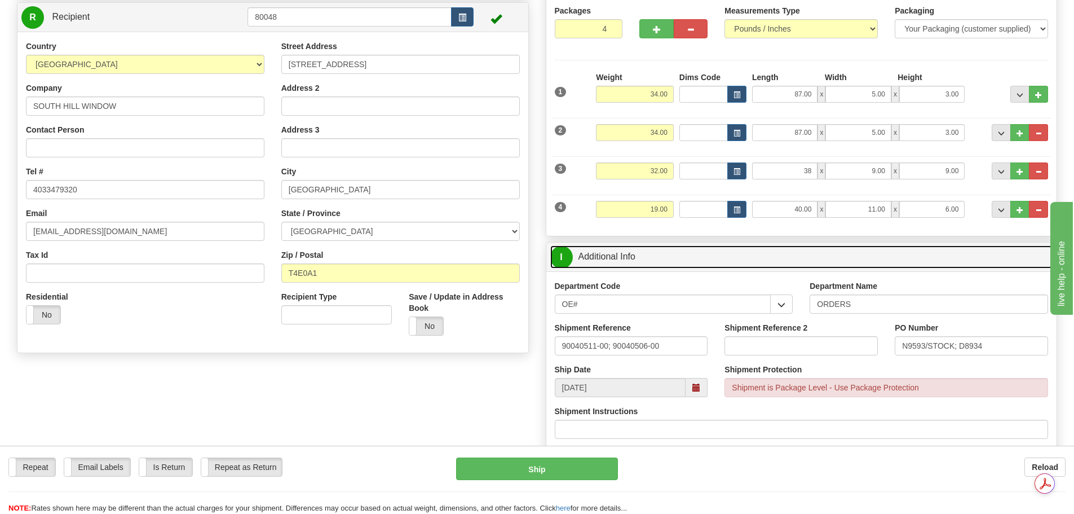
type input "38.00"
click at [901, 247] on div "P Packages 4 Packages - Weight: 119.00 Lbs Shipment Level Shipm. Package Level …" at bounding box center [802, 380] width 529 height 826
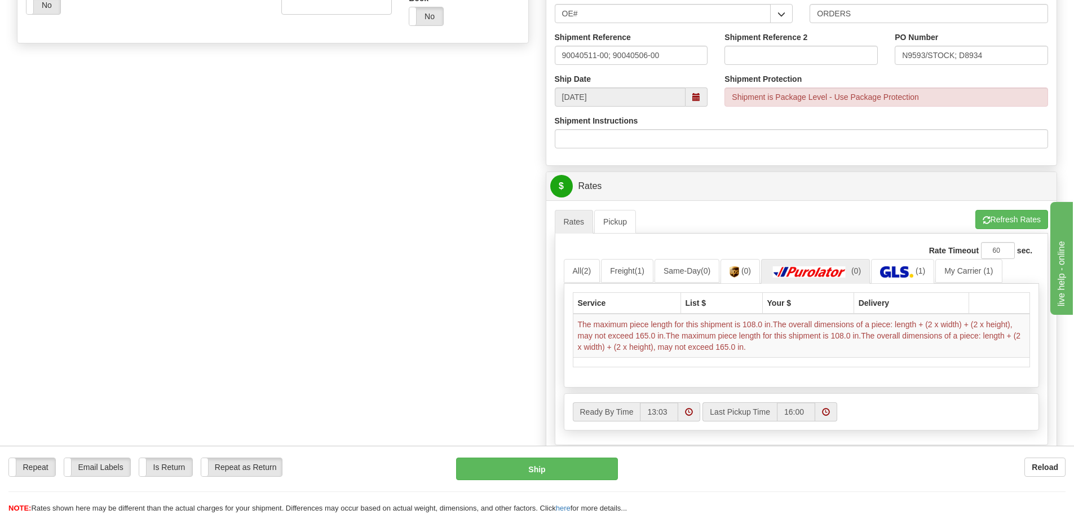
scroll to position [395, 0]
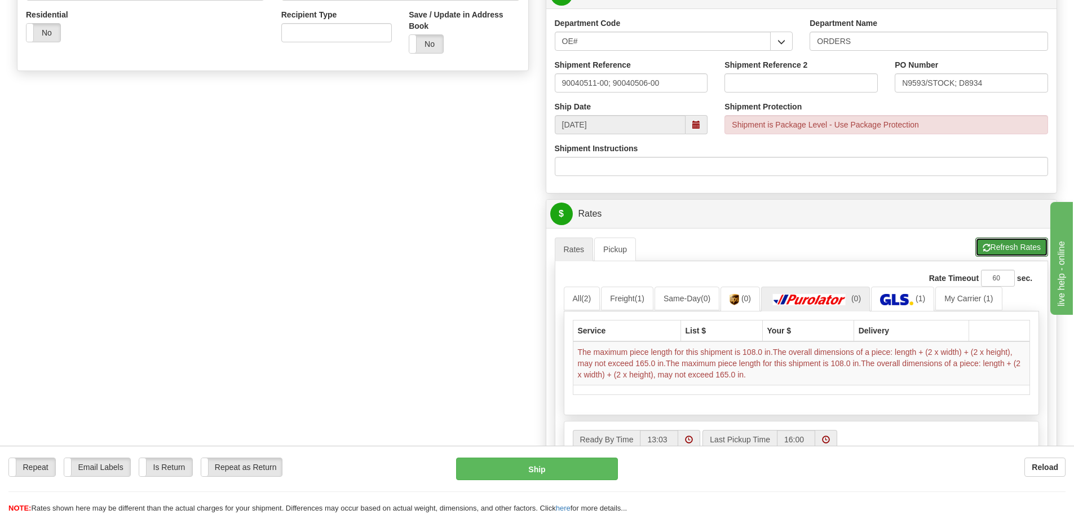
click at [980, 251] on button "Refresh Rates" at bounding box center [1012, 246] width 73 height 19
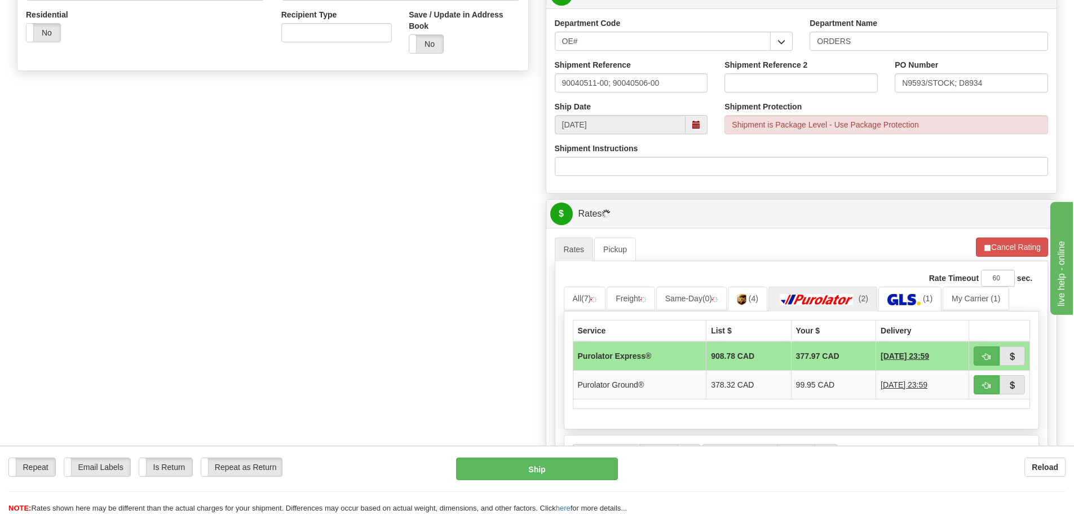
scroll to position [451, 0]
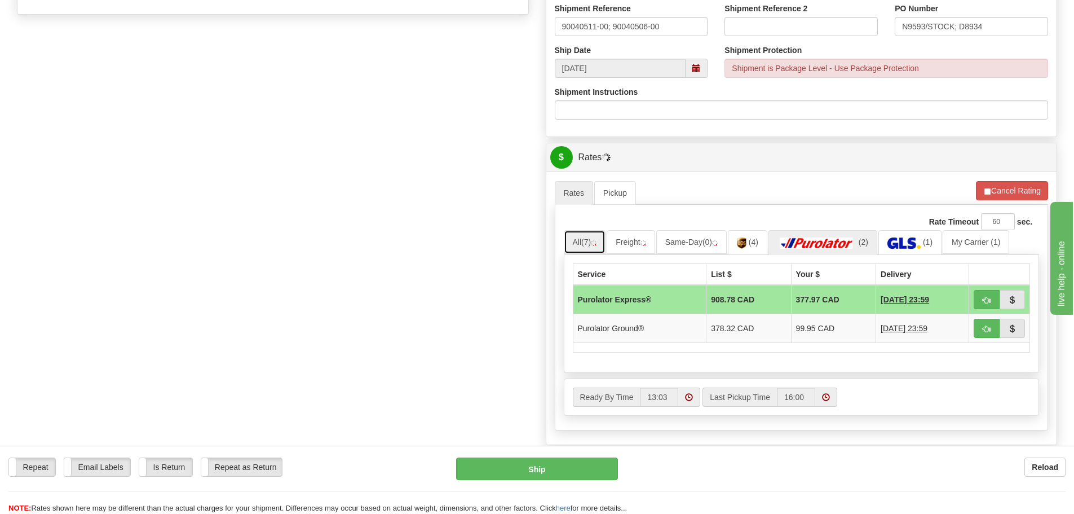
click at [591, 241] on span "(7)" at bounding box center [587, 241] width 10 height 9
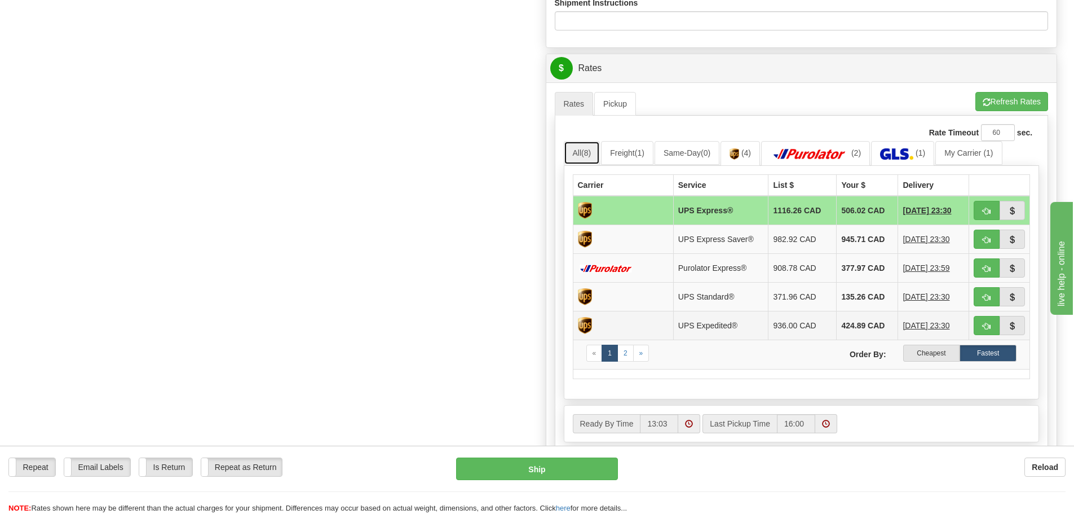
scroll to position [564, 0]
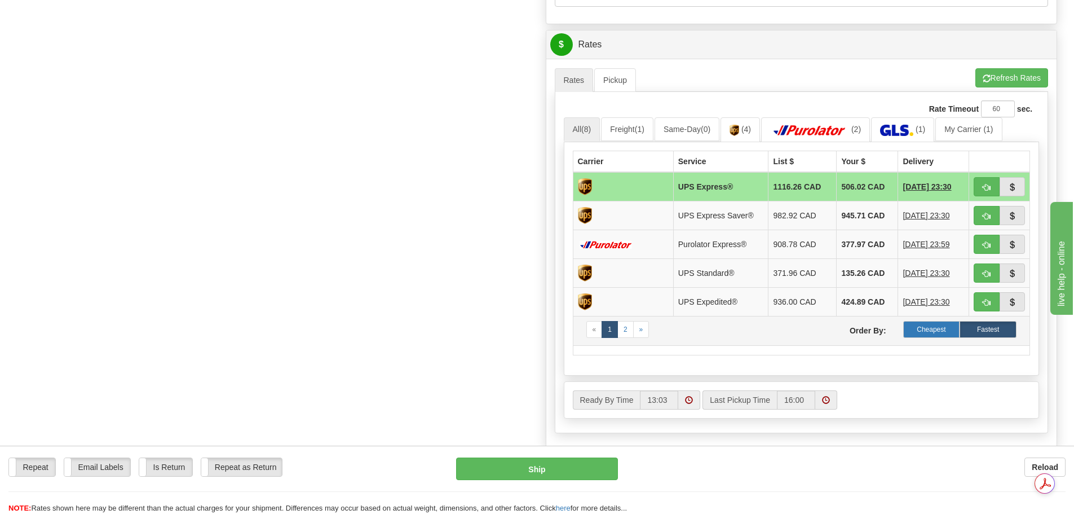
click at [909, 331] on label "Cheapest" at bounding box center [932, 329] width 57 height 17
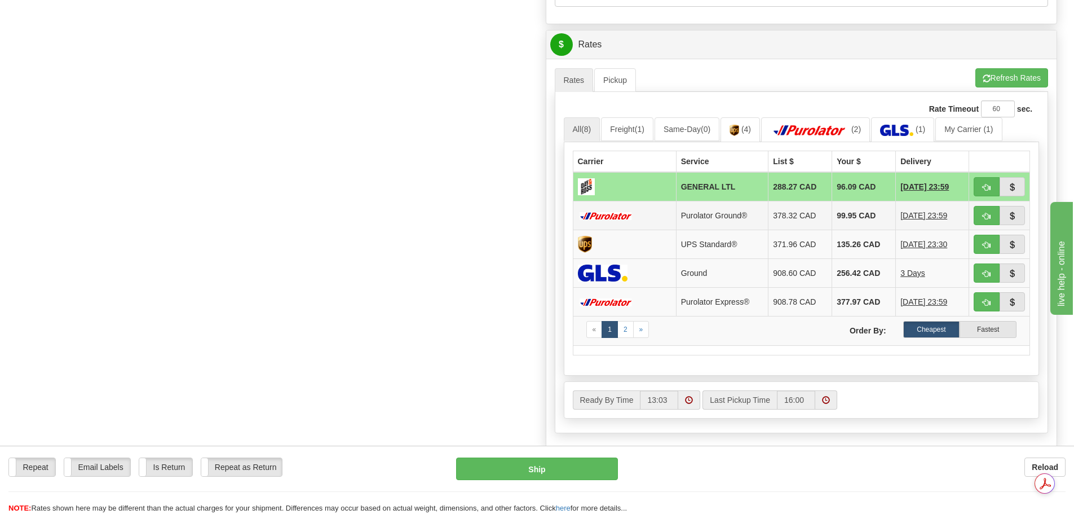
click at [769, 212] on td "378.32 CAD" at bounding box center [801, 215] width 64 height 29
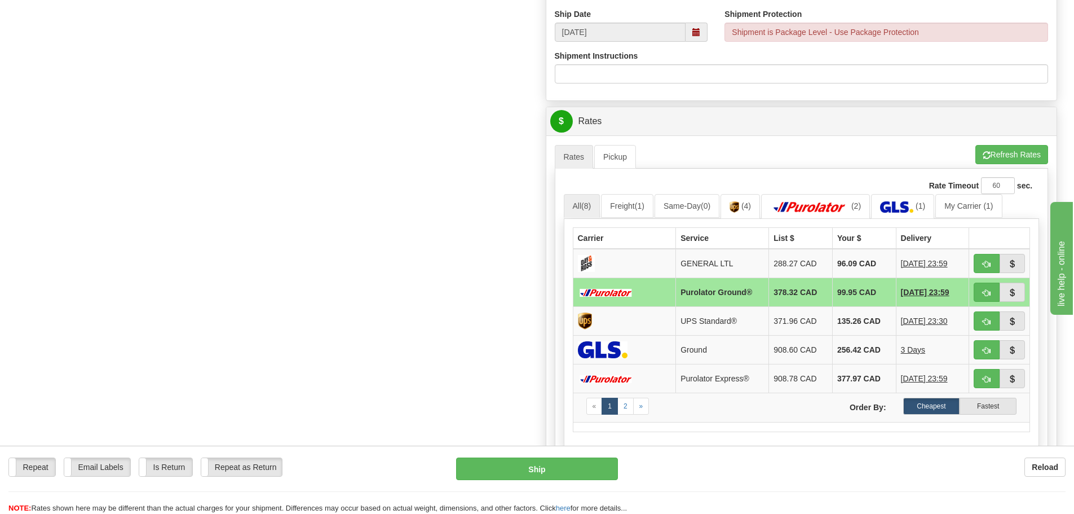
scroll to position [508, 0]
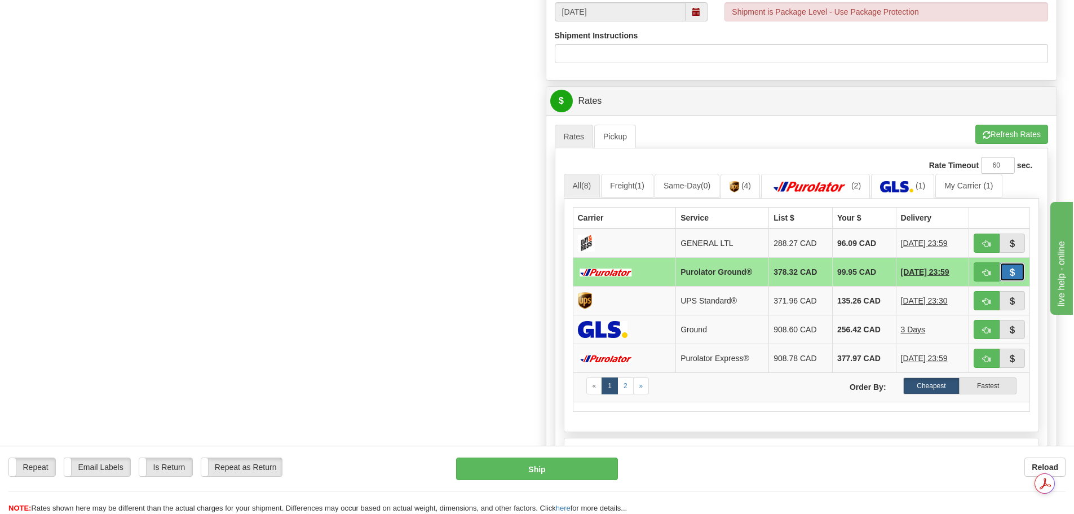
click at [1015, 271] on span "button" at bounding box center [1012, 272] width 8 height 7
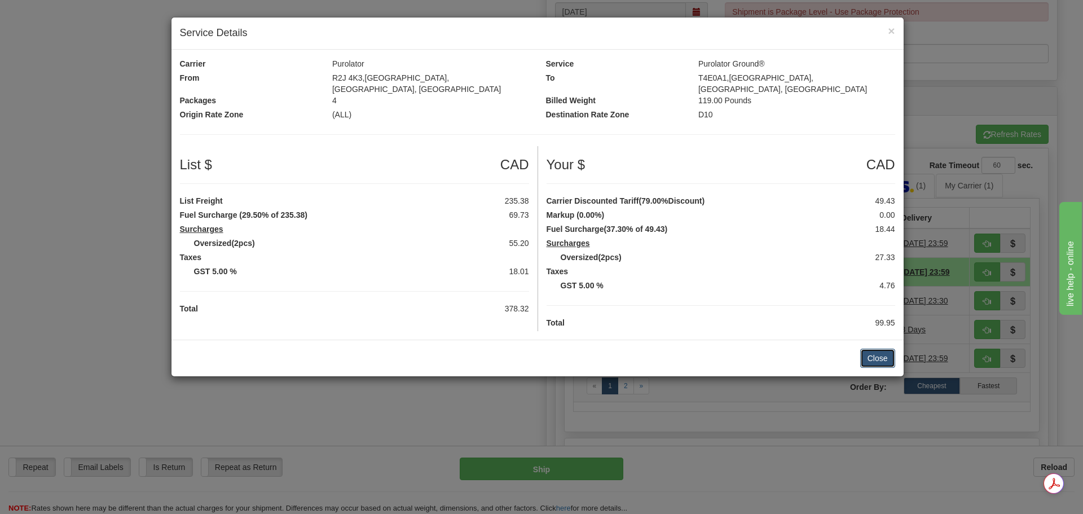
click at [883, 353] on button "Close" at bounding box center [877, 358] width 35 height 19
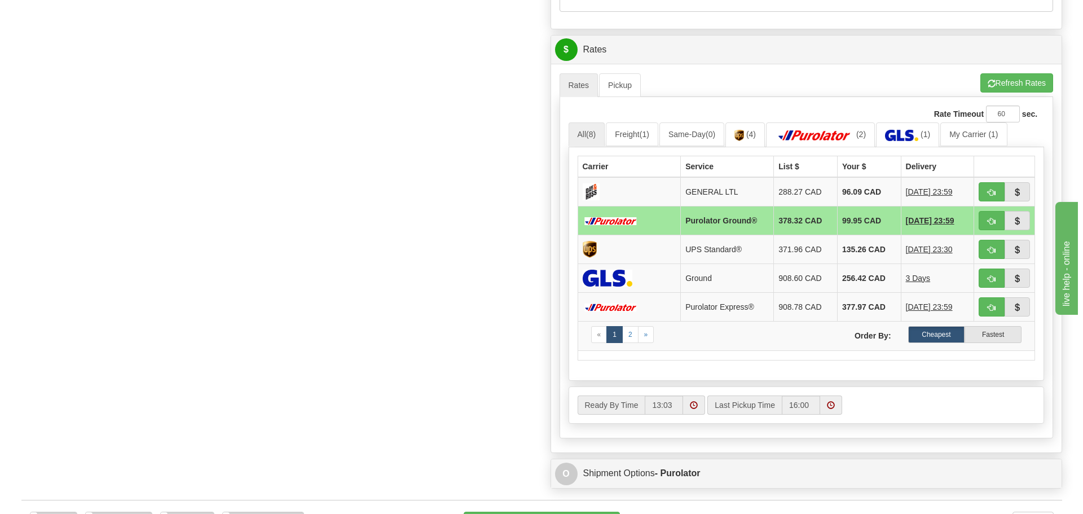
scroll to position [733, 0]
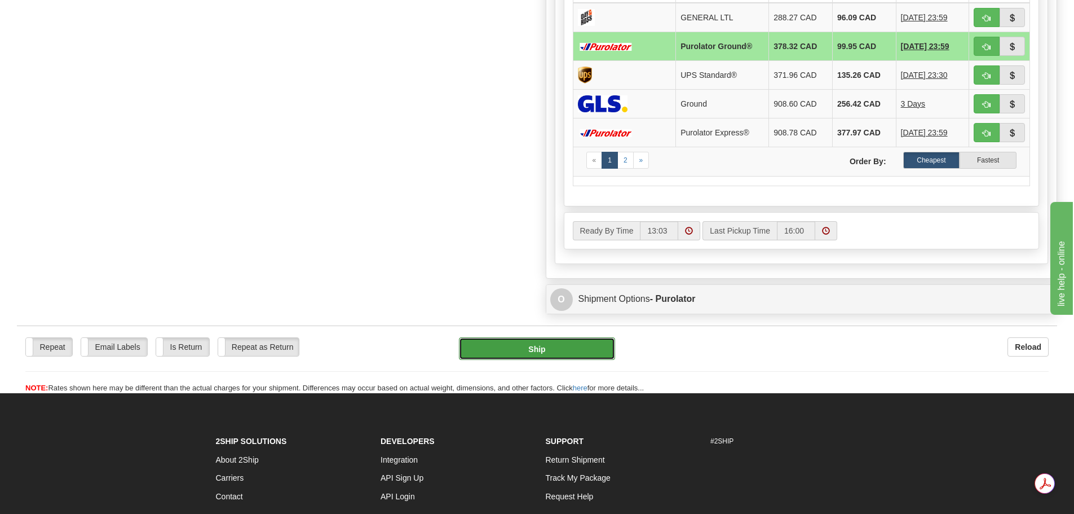
click at [593, 350] on button "Ship" at bounding box center [537, 348] width 156 height 23
type input "260"
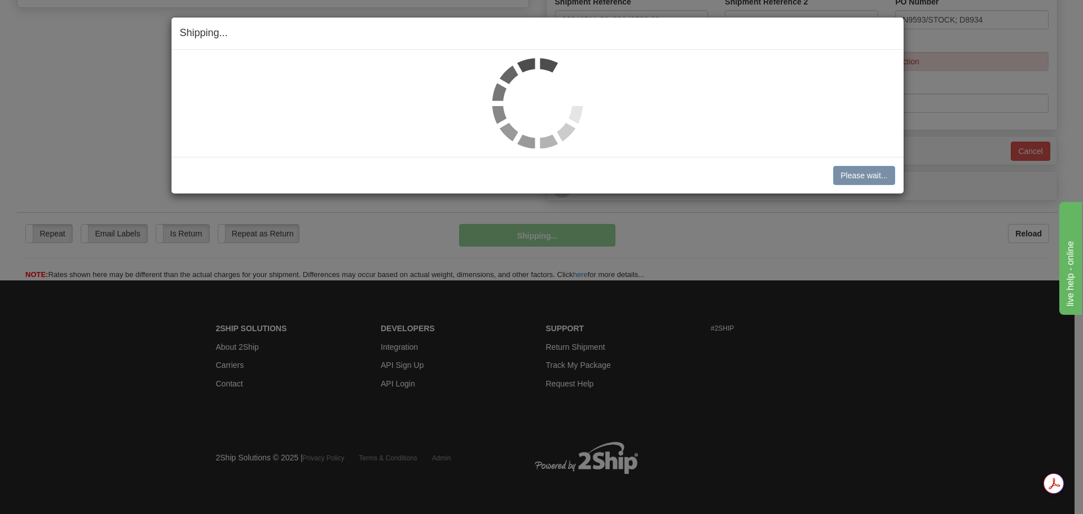
scroll to position [459, 0]
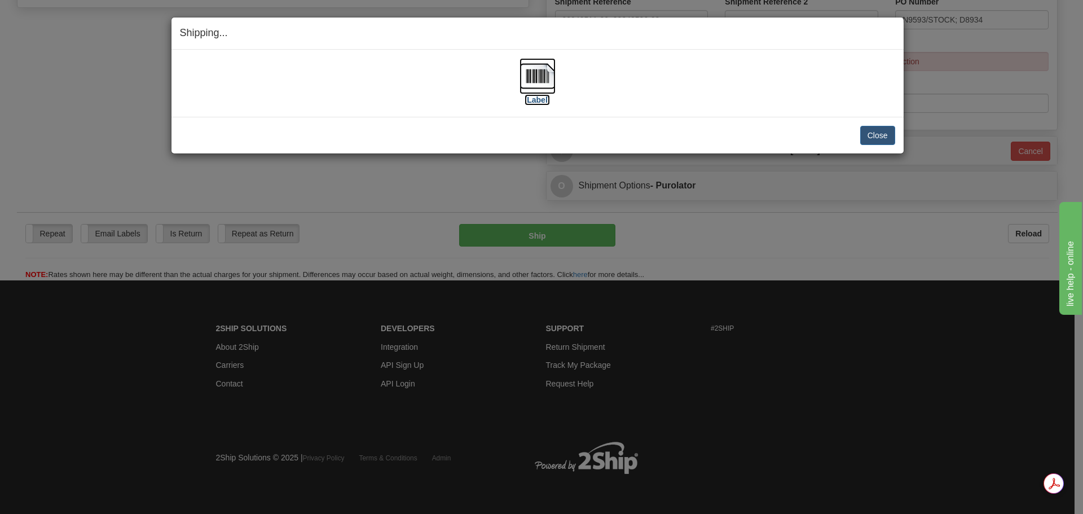
click at [535, 77] on img at bounding box center [537, 76] width 36 height 36
